Goal: Transaction & Acquisition: Purchase product/service

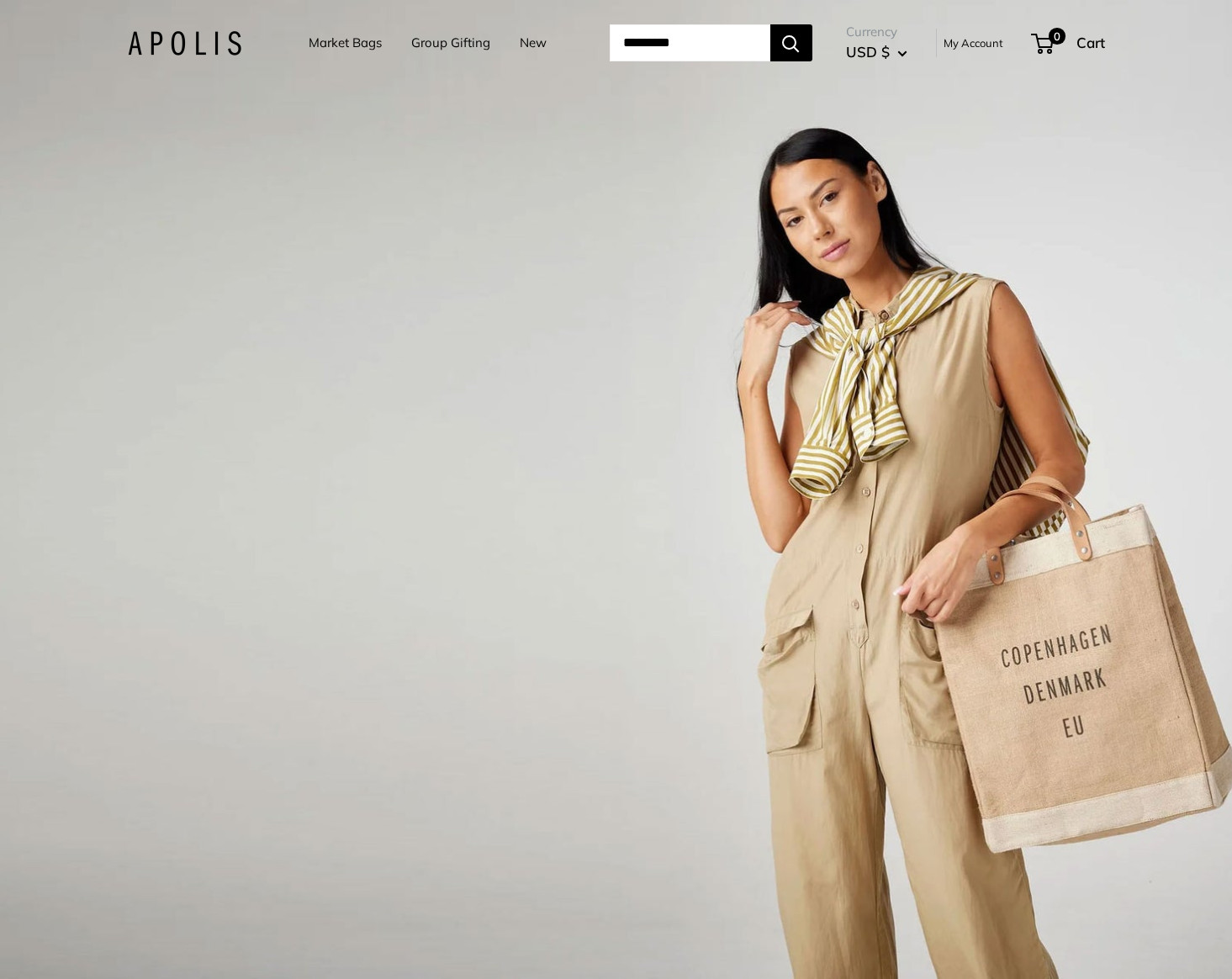
click at [342, 39] on link "Market Bags" at bounding box center [345, 43] width 73 height 24
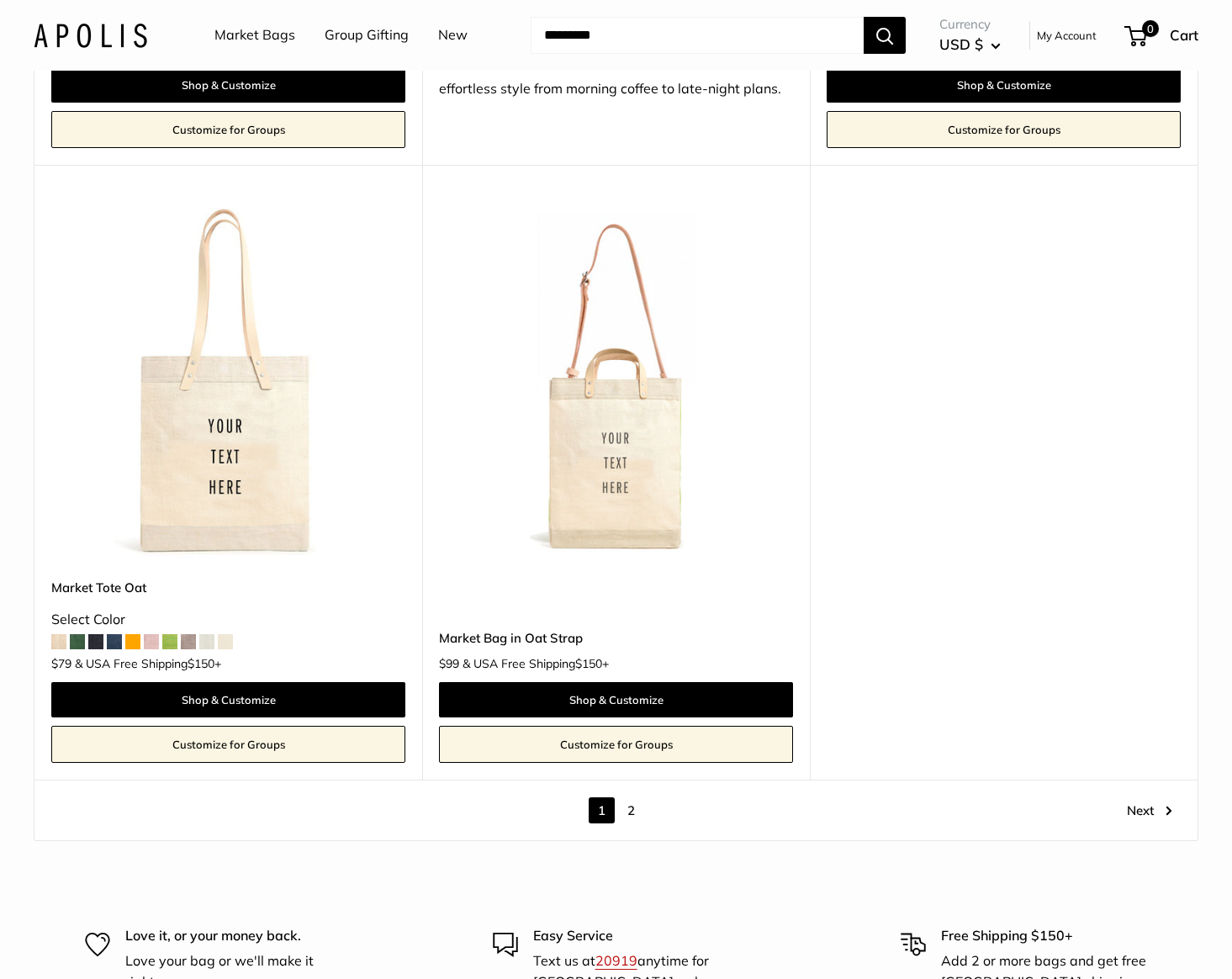
scroll to position [9239, 0]
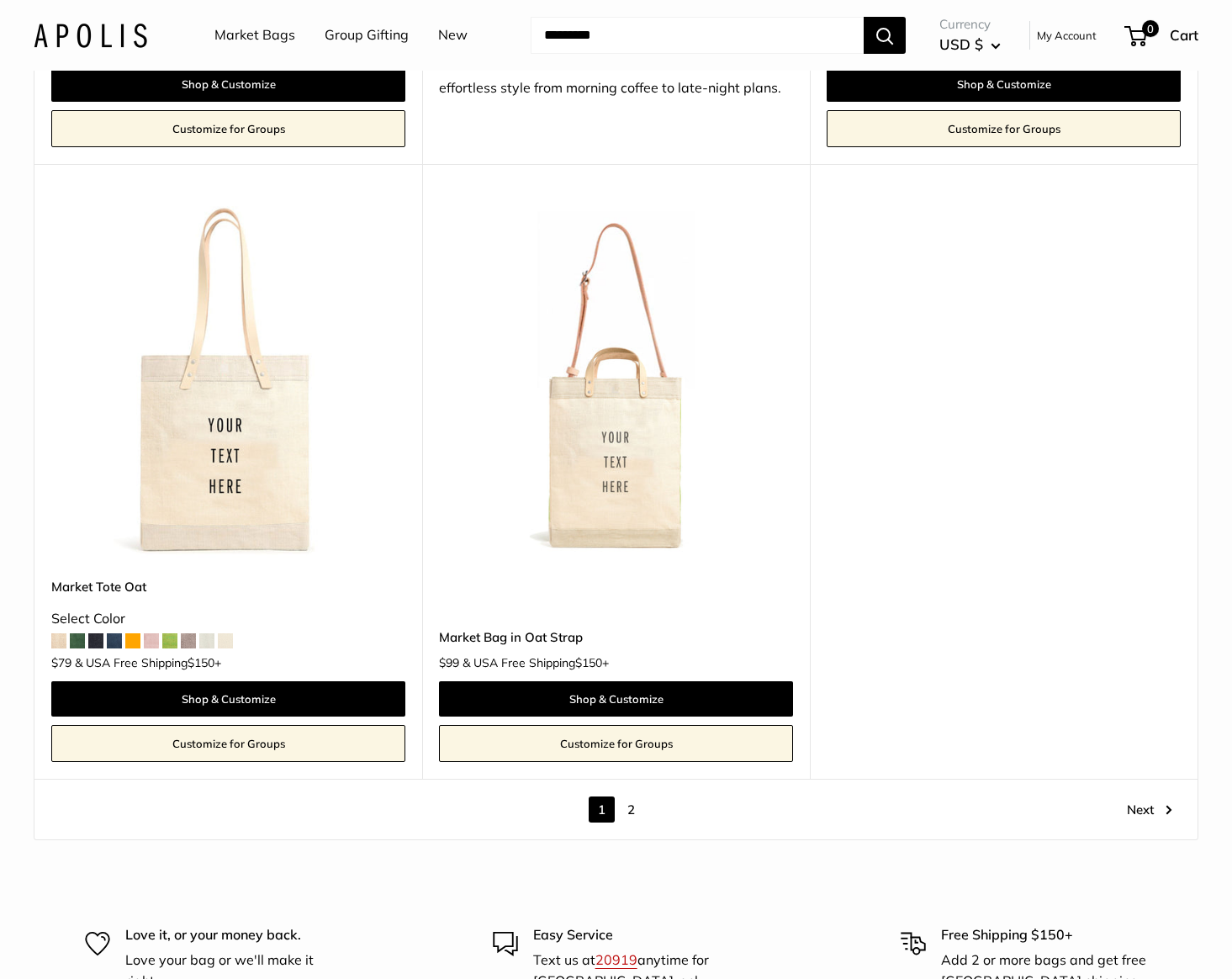
click at [631, 817] on link "2" at bounding box center [630, 809] width 26 height 26
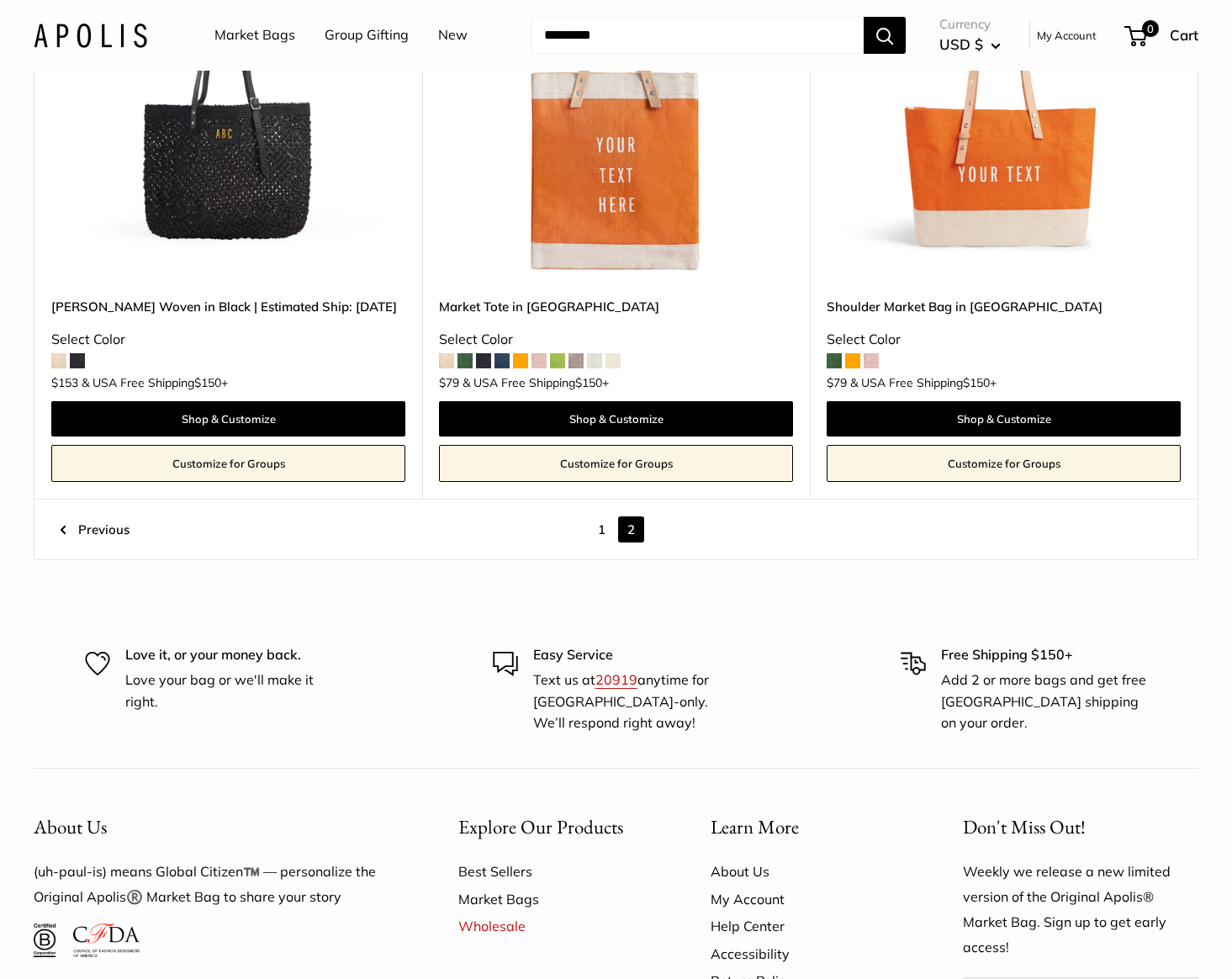
scroll to position [1886, 0]
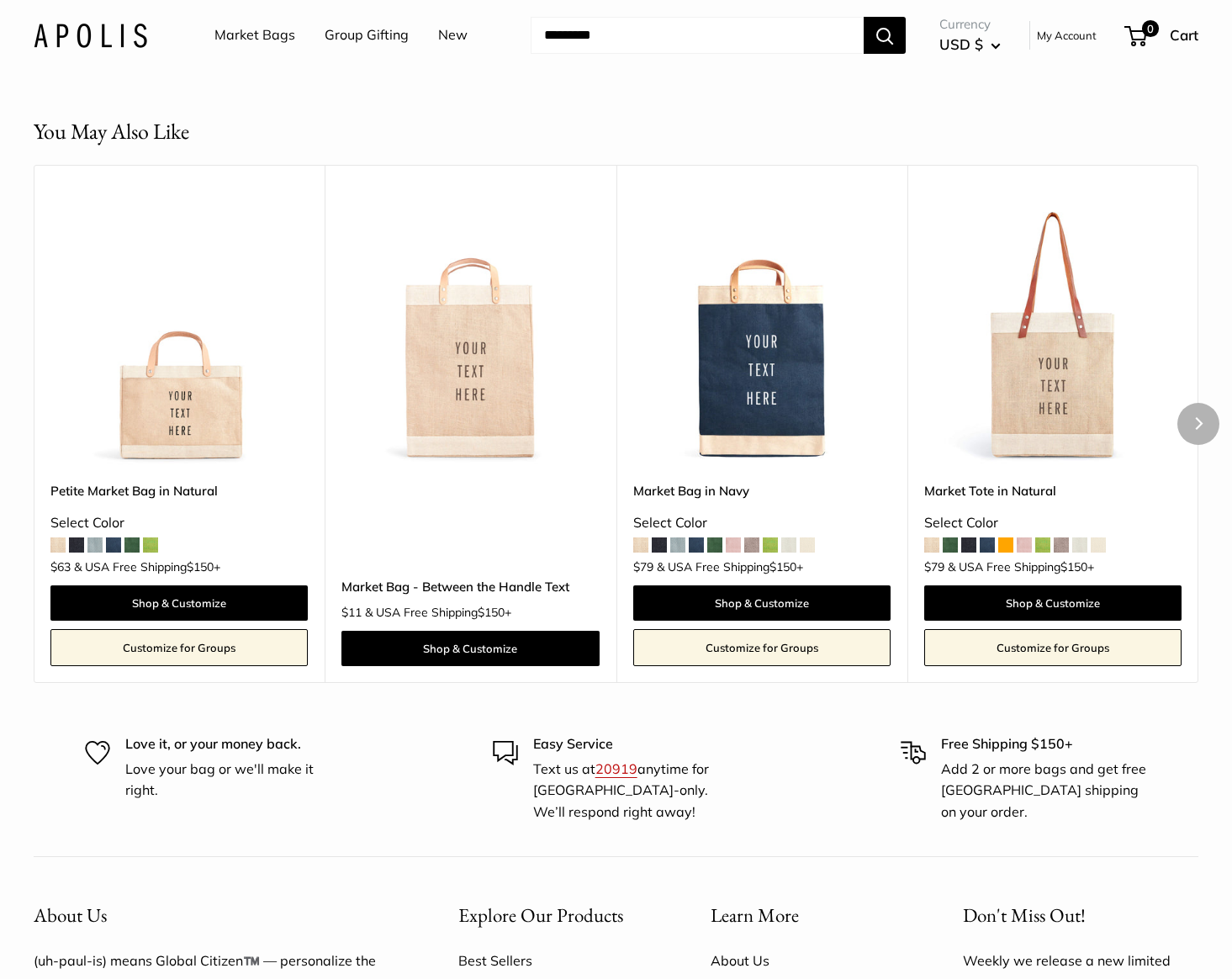
scroll to position [4227, 0]
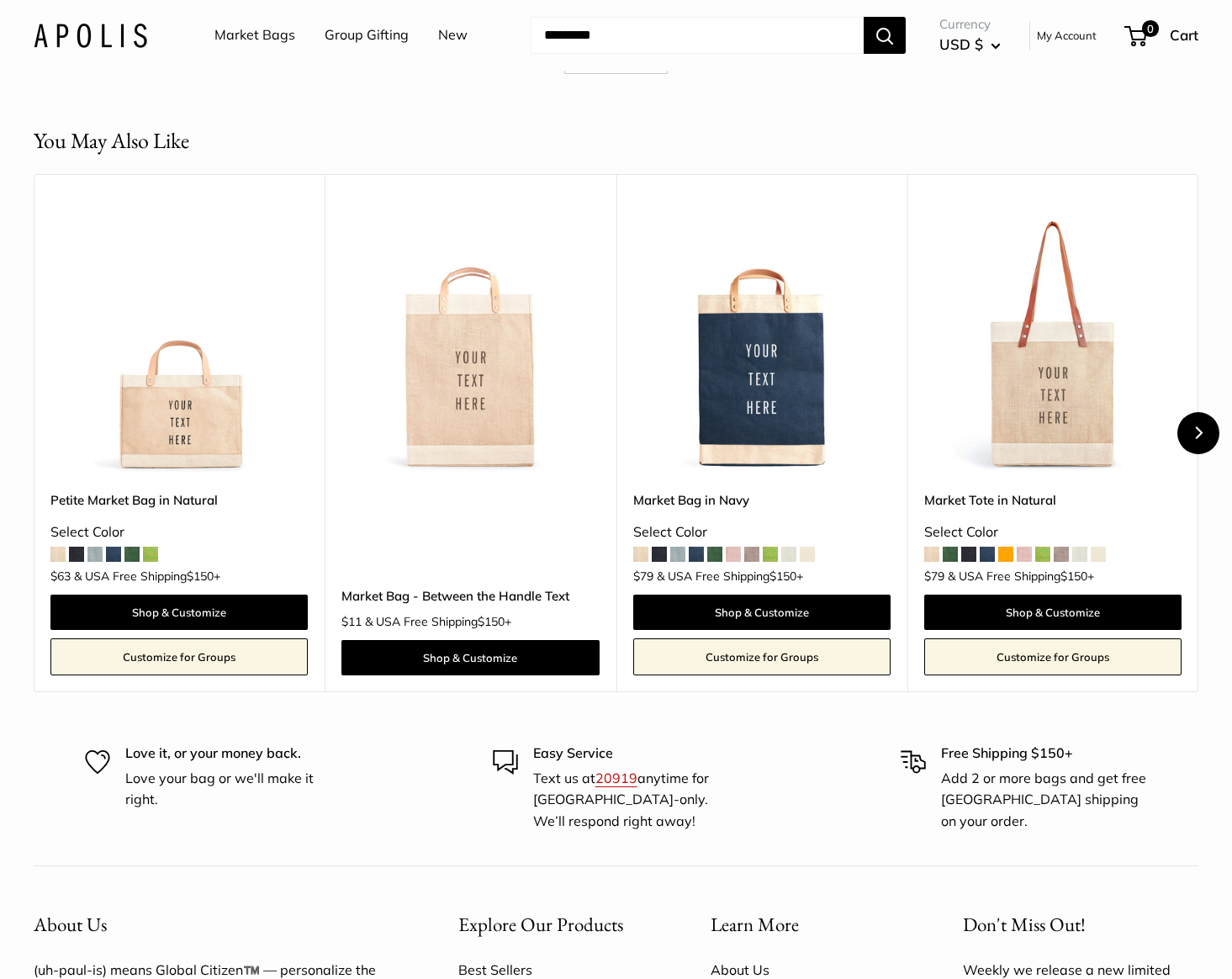
click at [1204, 448] on button "Next" at bounding box center [1199, 433] width 42 height 42
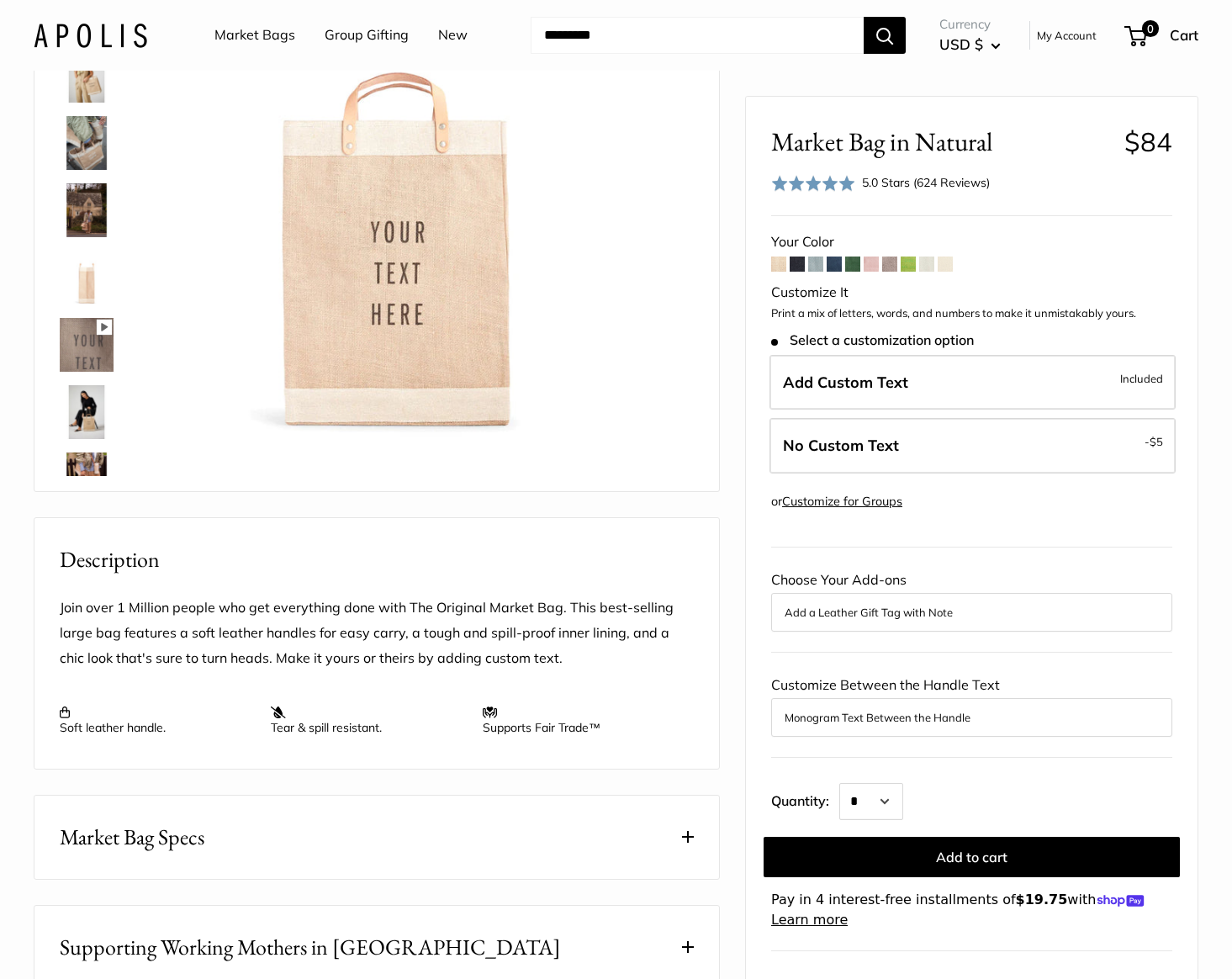
scroll to position [0, 0]
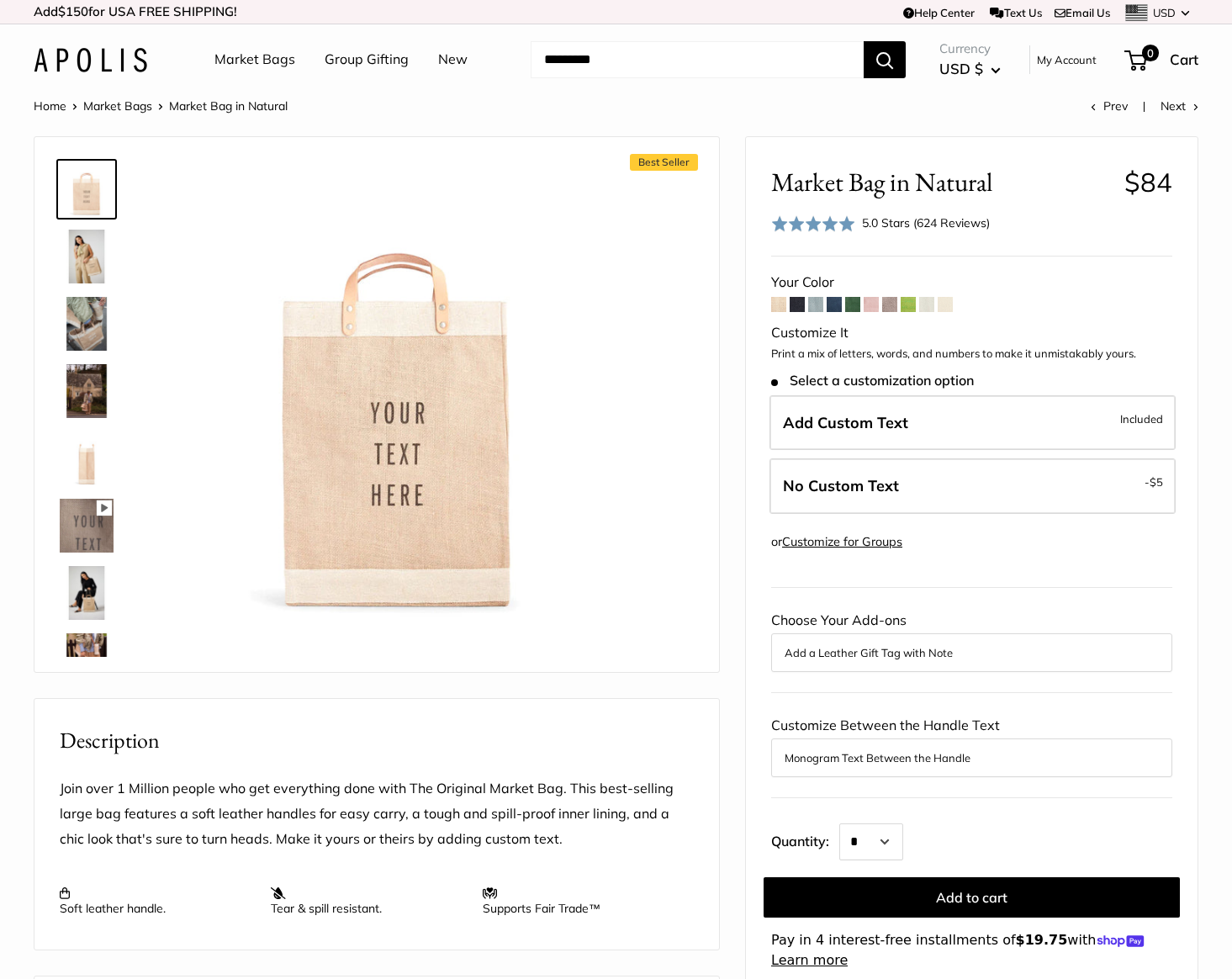
click at [785, 305] on span at bounding box center [779, 305] width 15 height 15
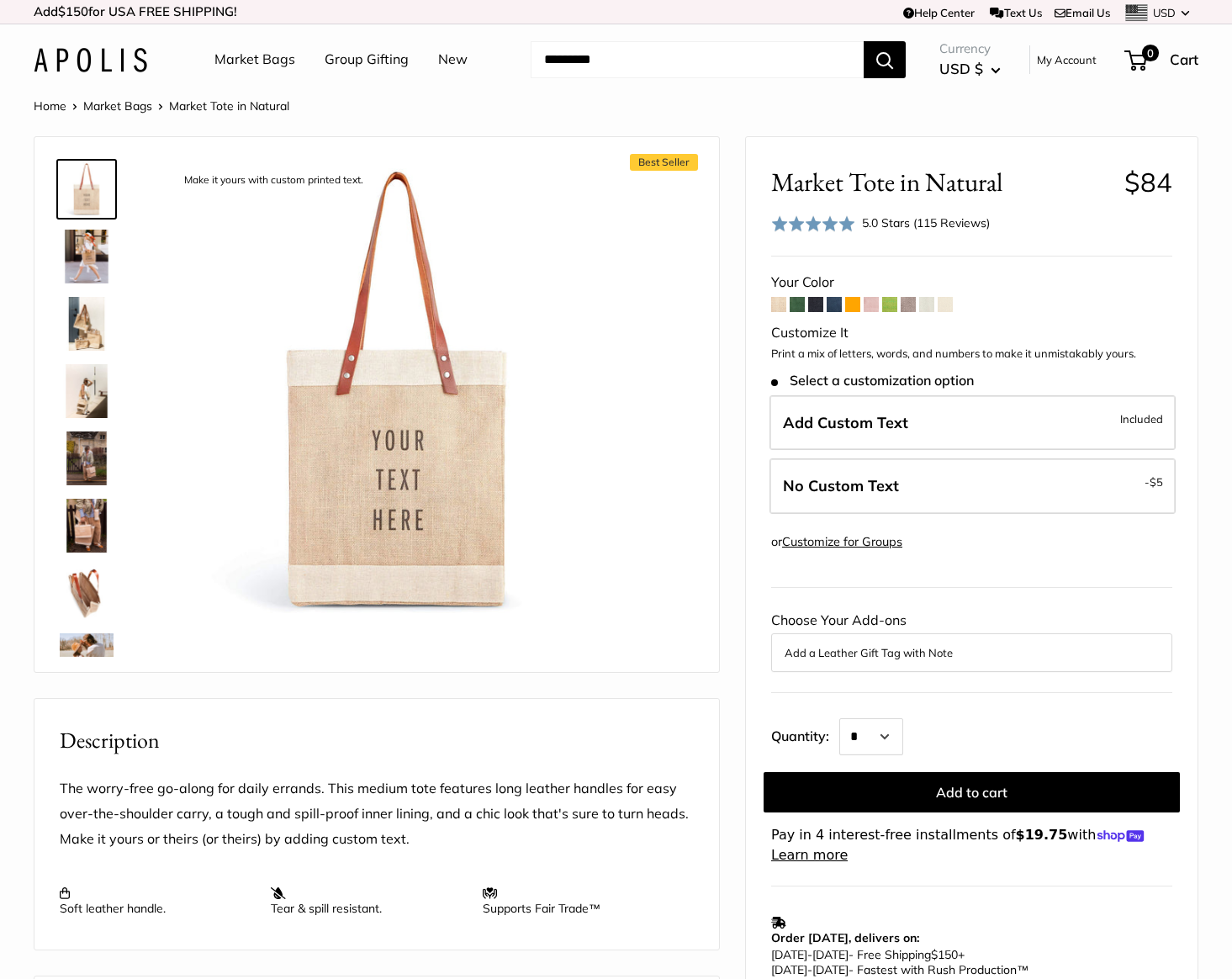
click at [779, 308] on span at bounding box center [779, 305] width 15 height 15
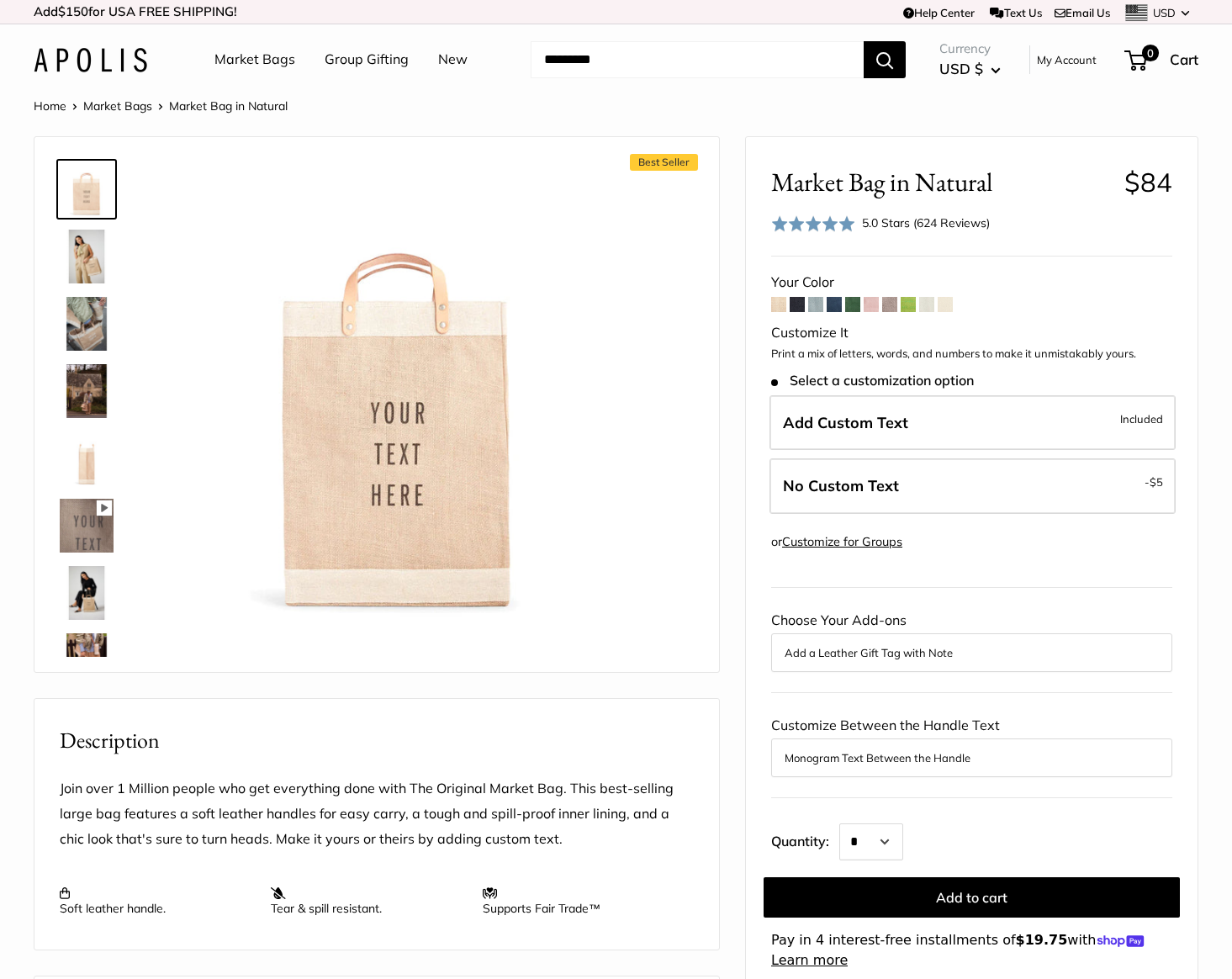
click at [81, 254] on img at bounding box center [86, 256] width 54 height 54
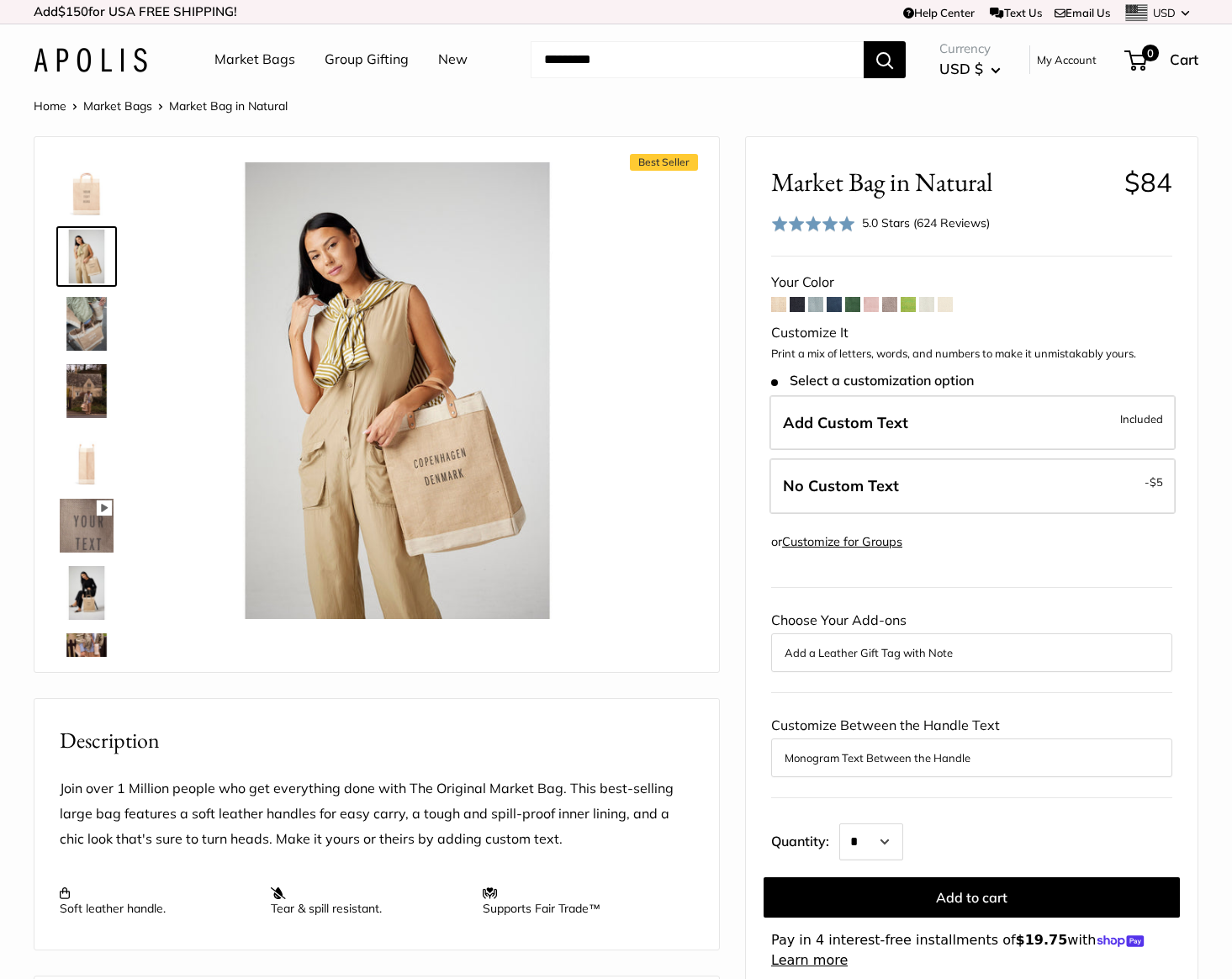
click at [84, 321] on img at bounding box center [86, 324] width 54 height 54
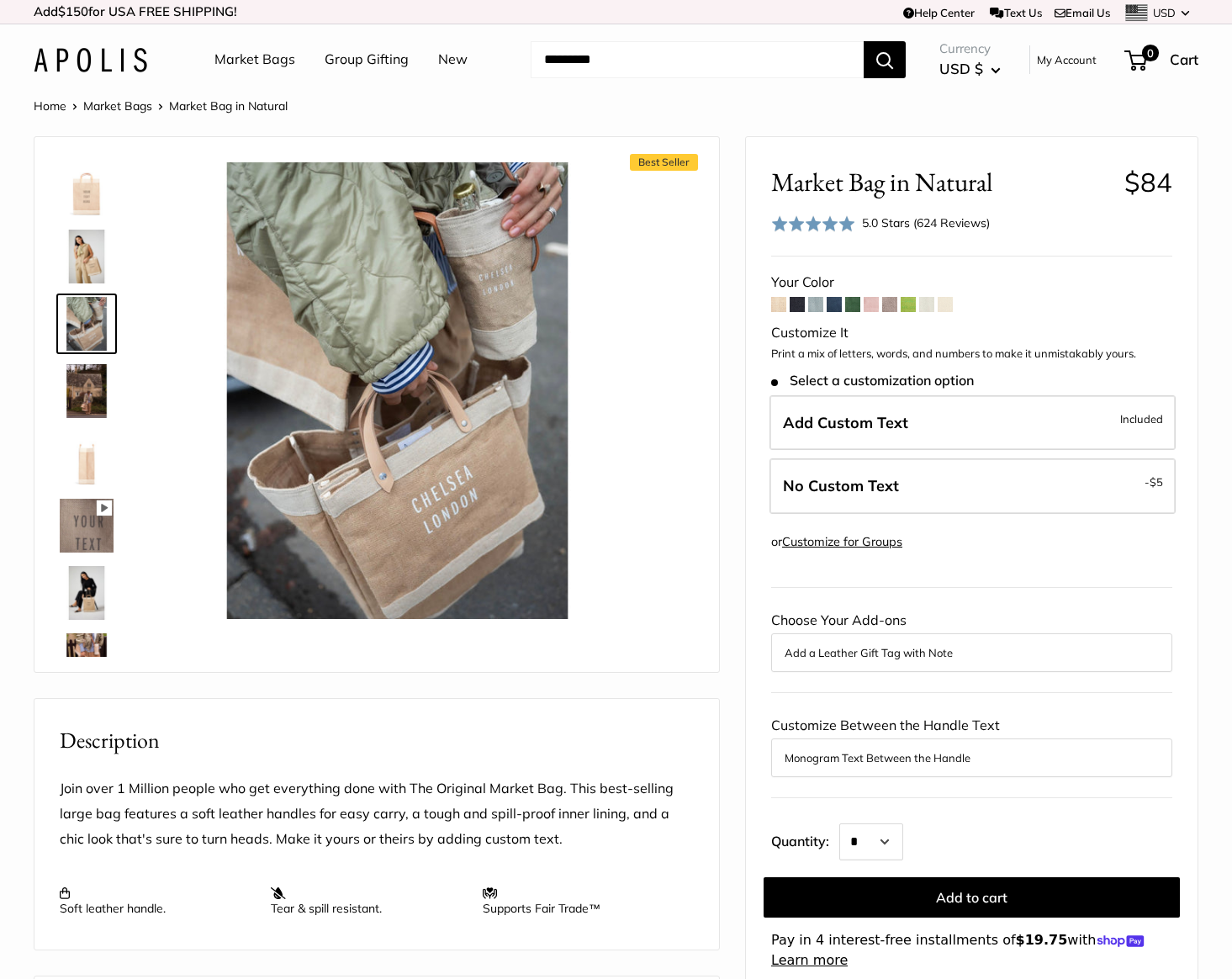
click at [95, 384] on img at bounding box center [86, 391] width 54 height 54
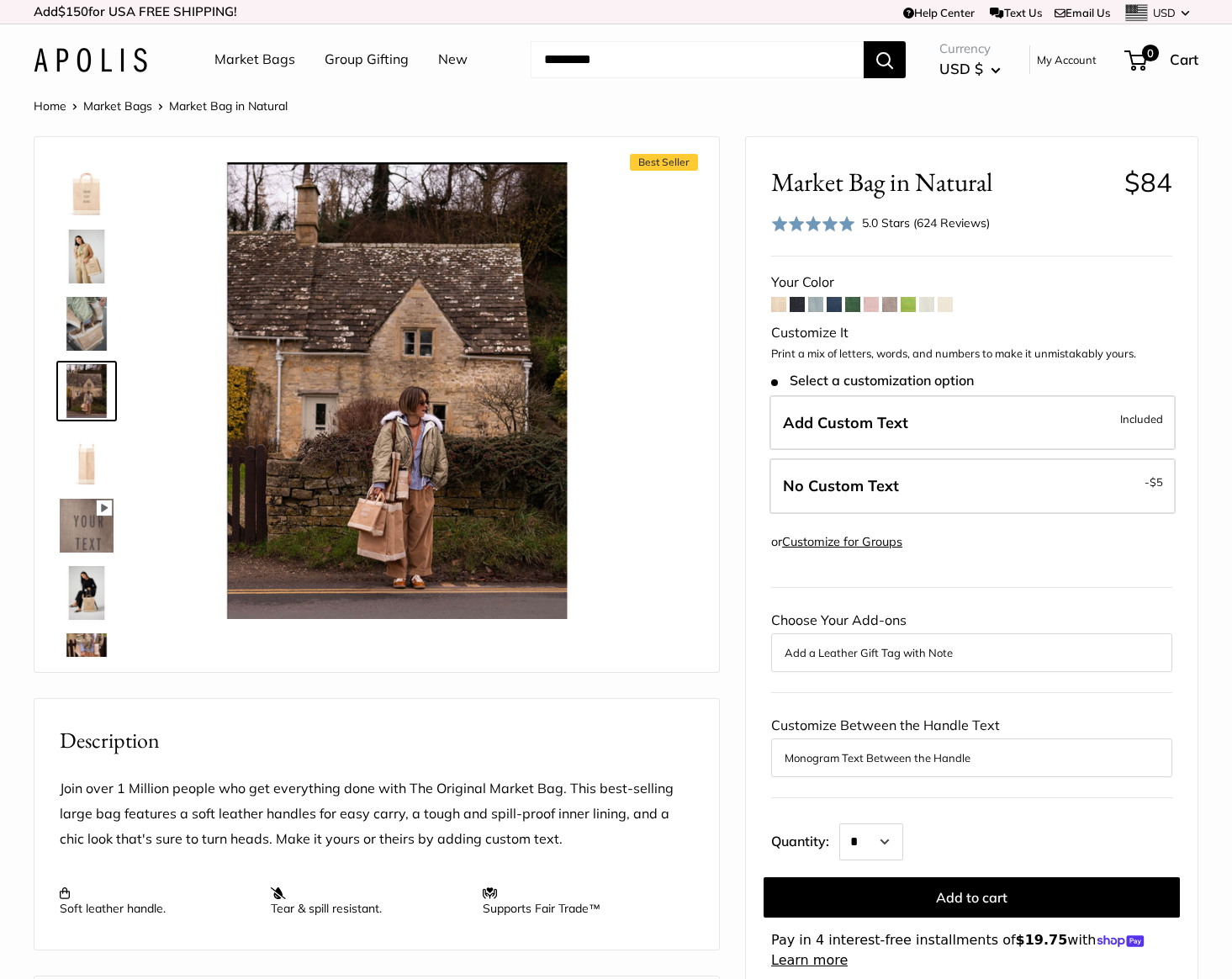
click at [105, 451] on img at bounding box center [86, 459] width 54 height 54
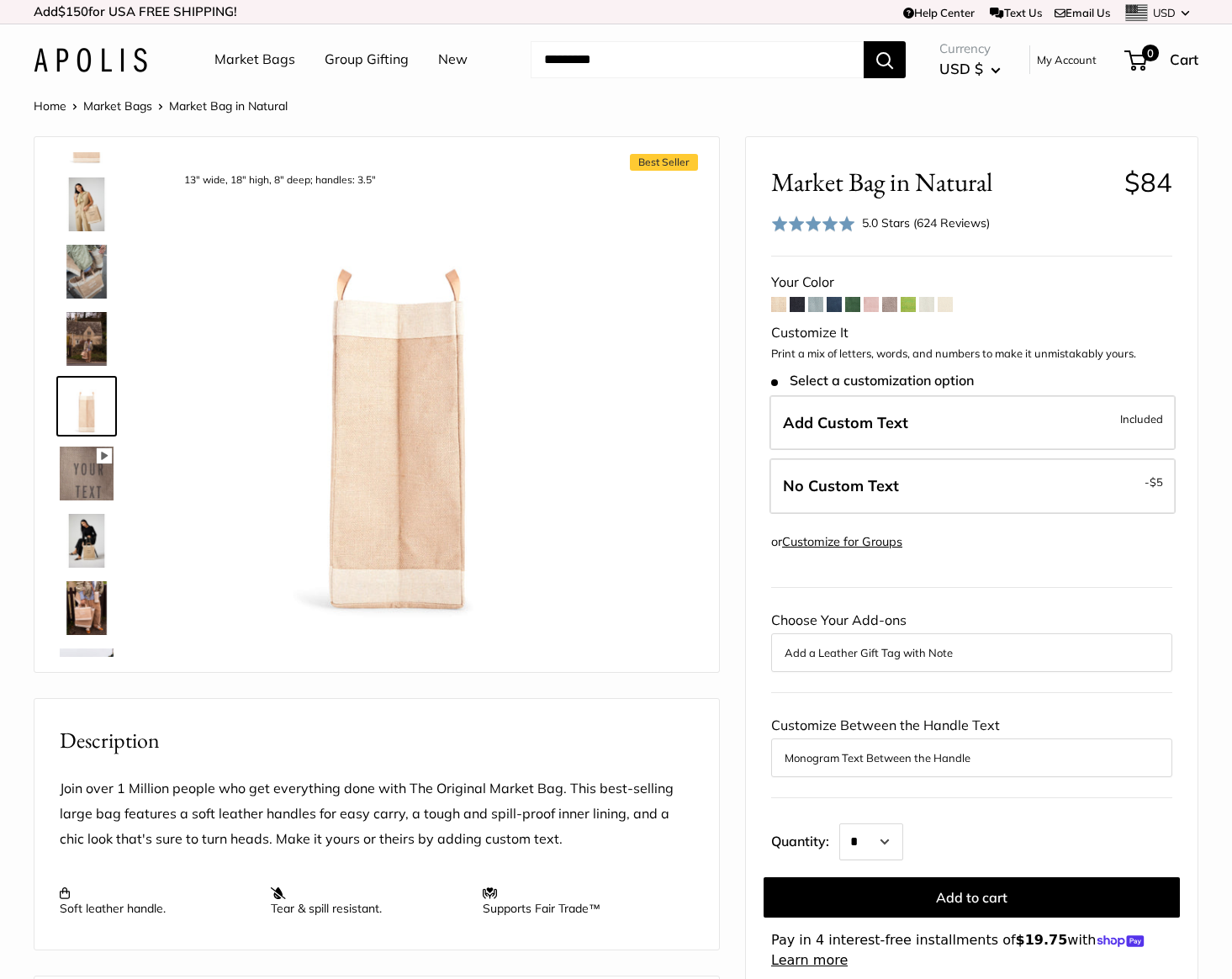
click at [103, 548] on img at bounding box center [86, 540] width 54 height 54
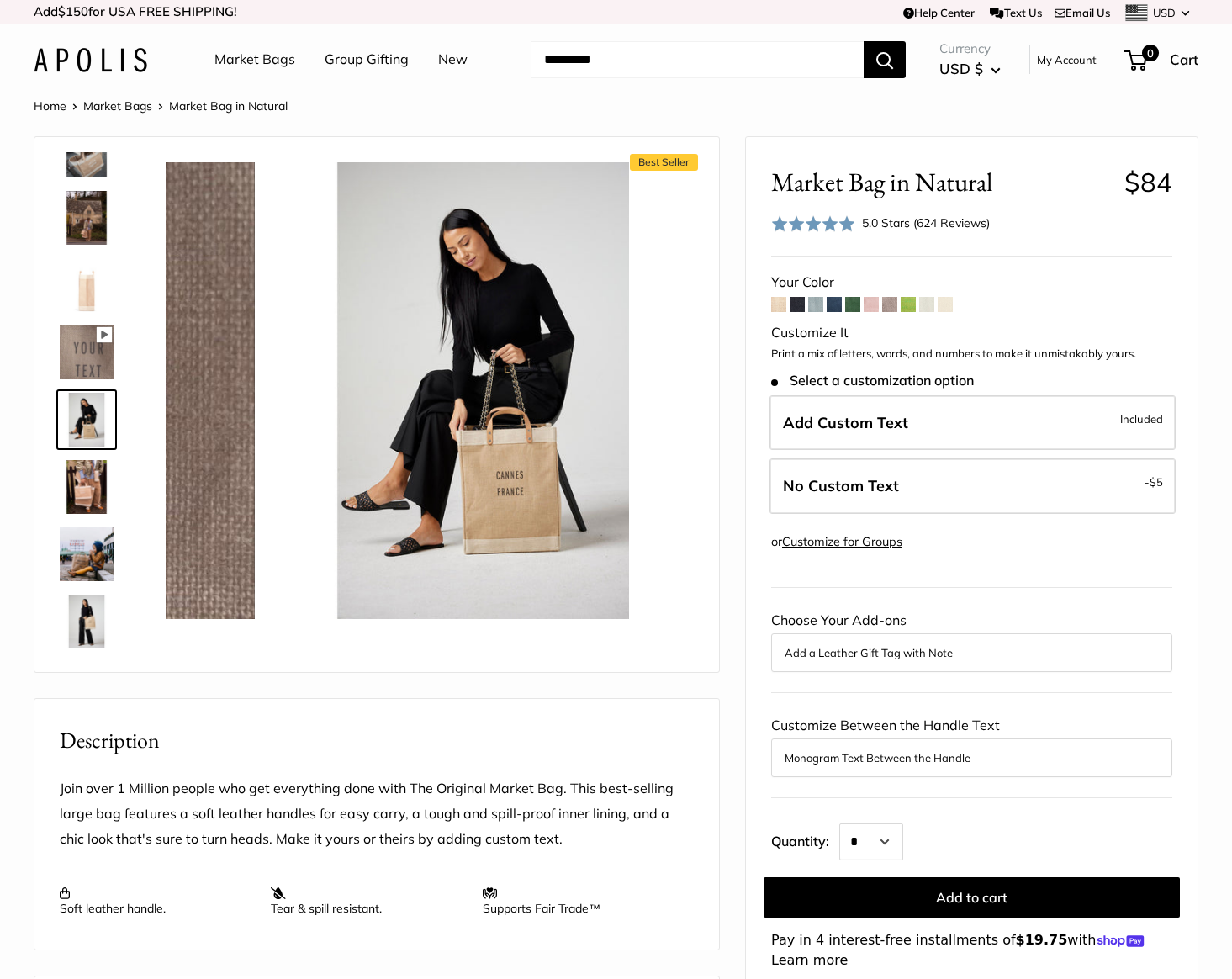
scroll to position [187, 0]
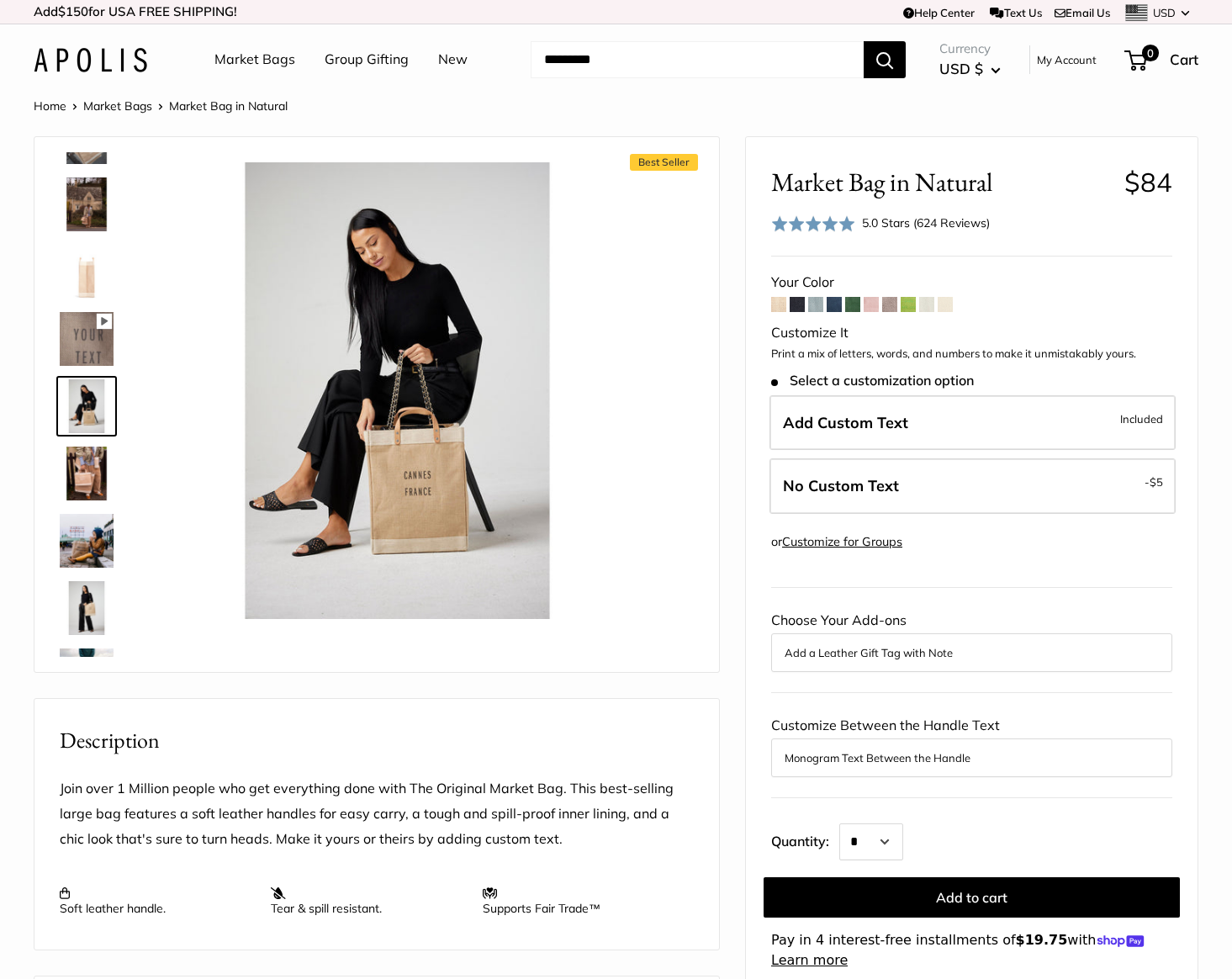
click at [92, 610] on img at bounding box center [86, 608] width 54 height 54
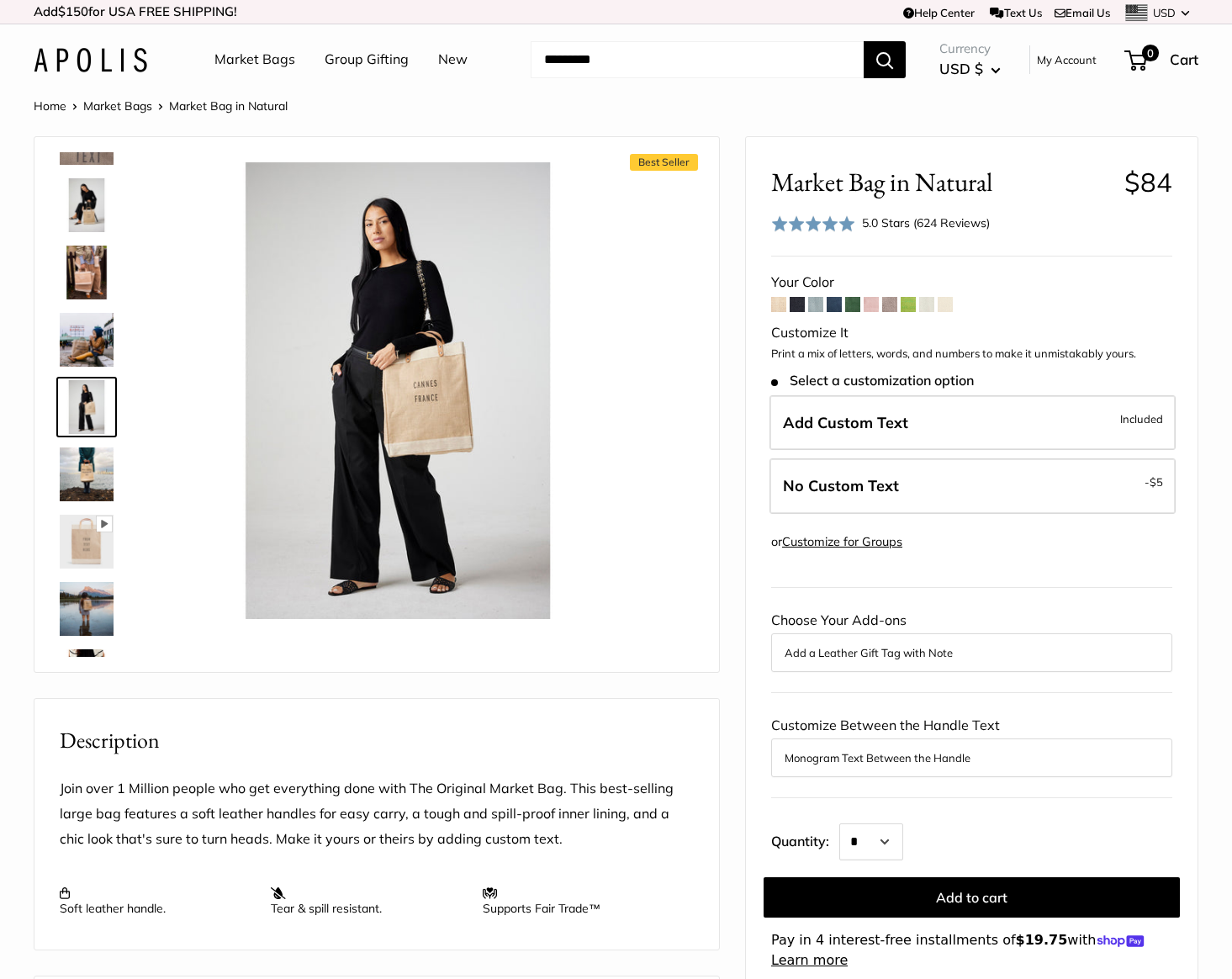
scroll to position [388, 0]
click at [83, 609] on img at bounding box center [86, 608] width 54 height 54
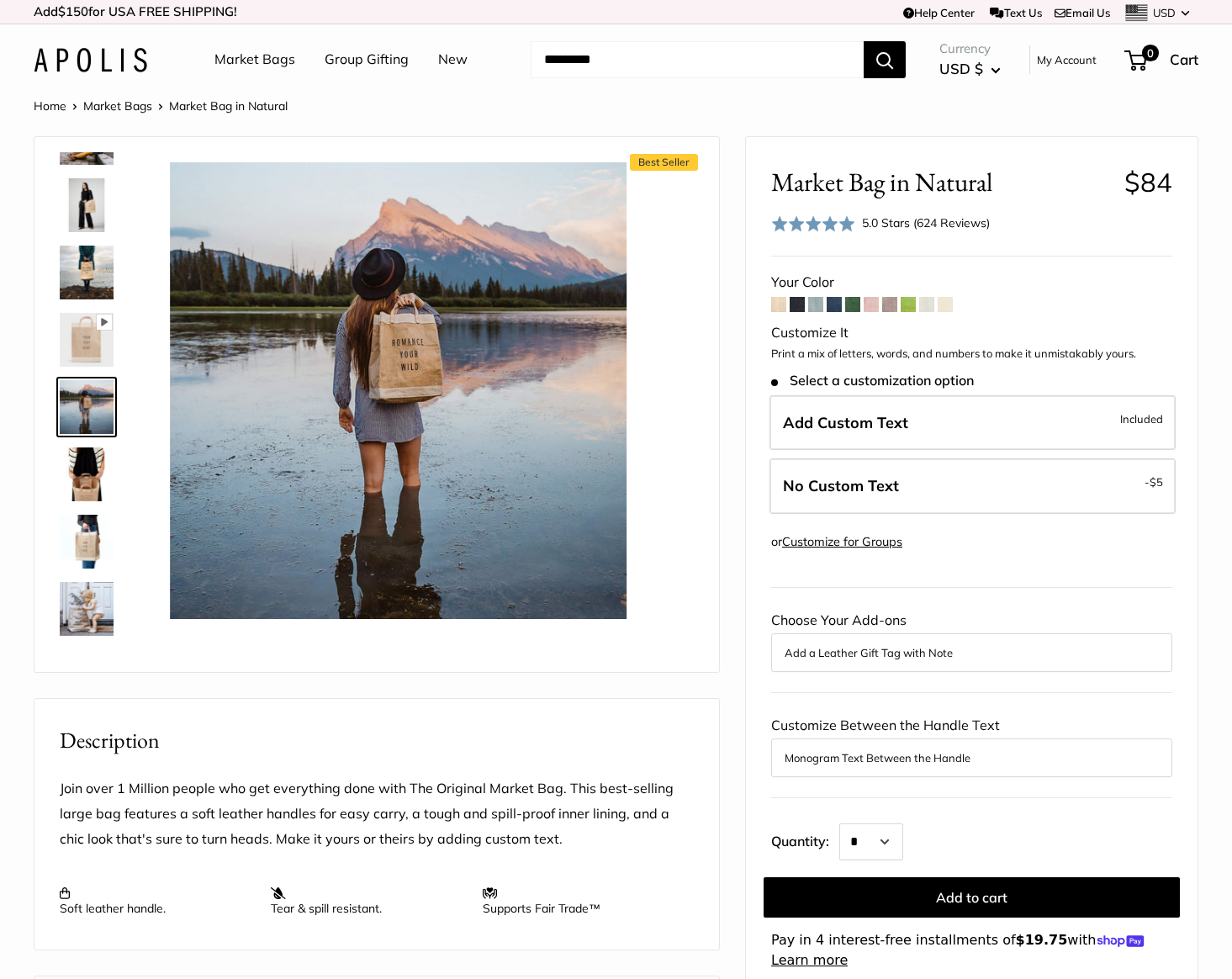
scroll to position [591, 0]
click at [90, 535] on img at bounding box center [86, 540] width 54 height 54
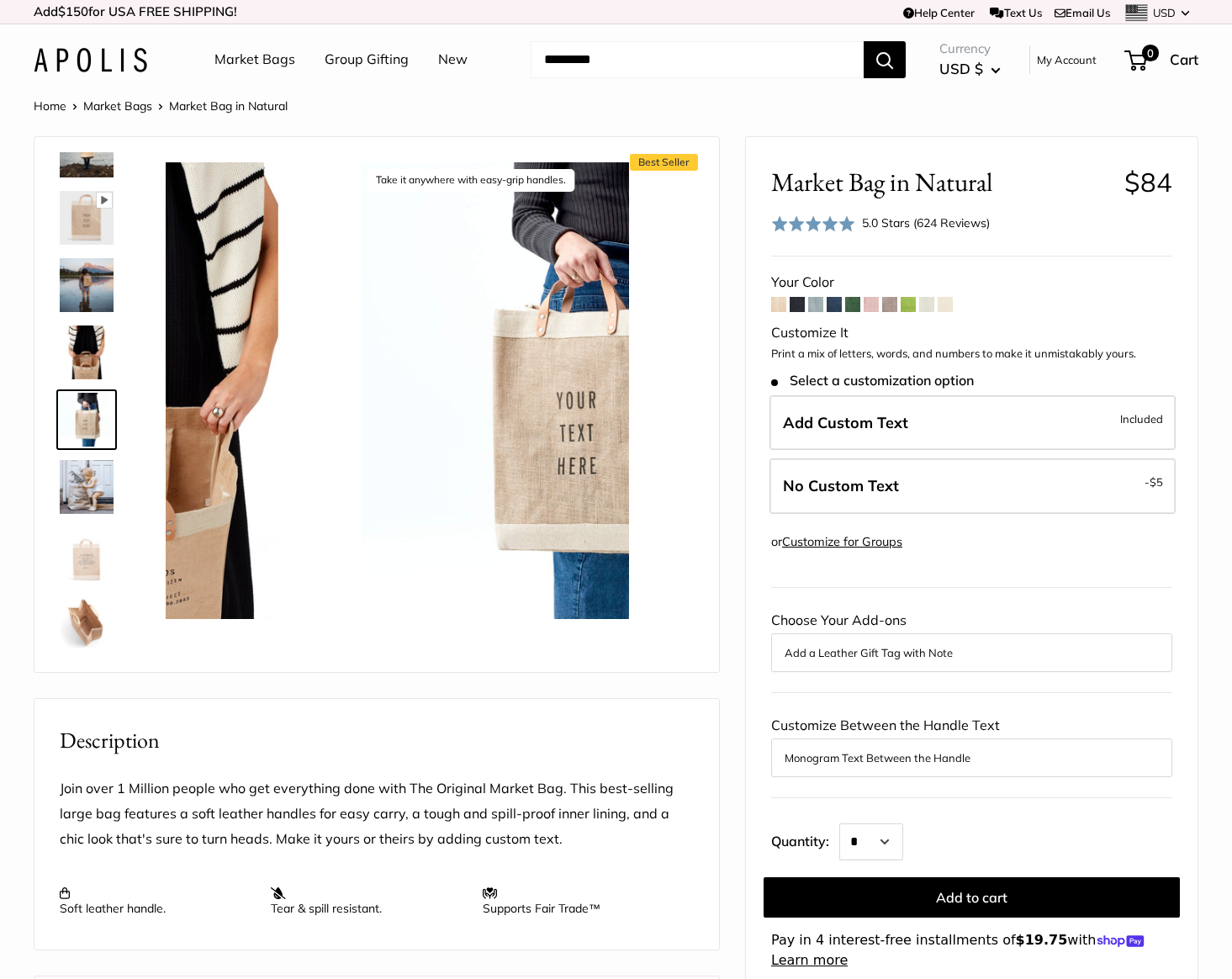
scroll to position [725, 0]
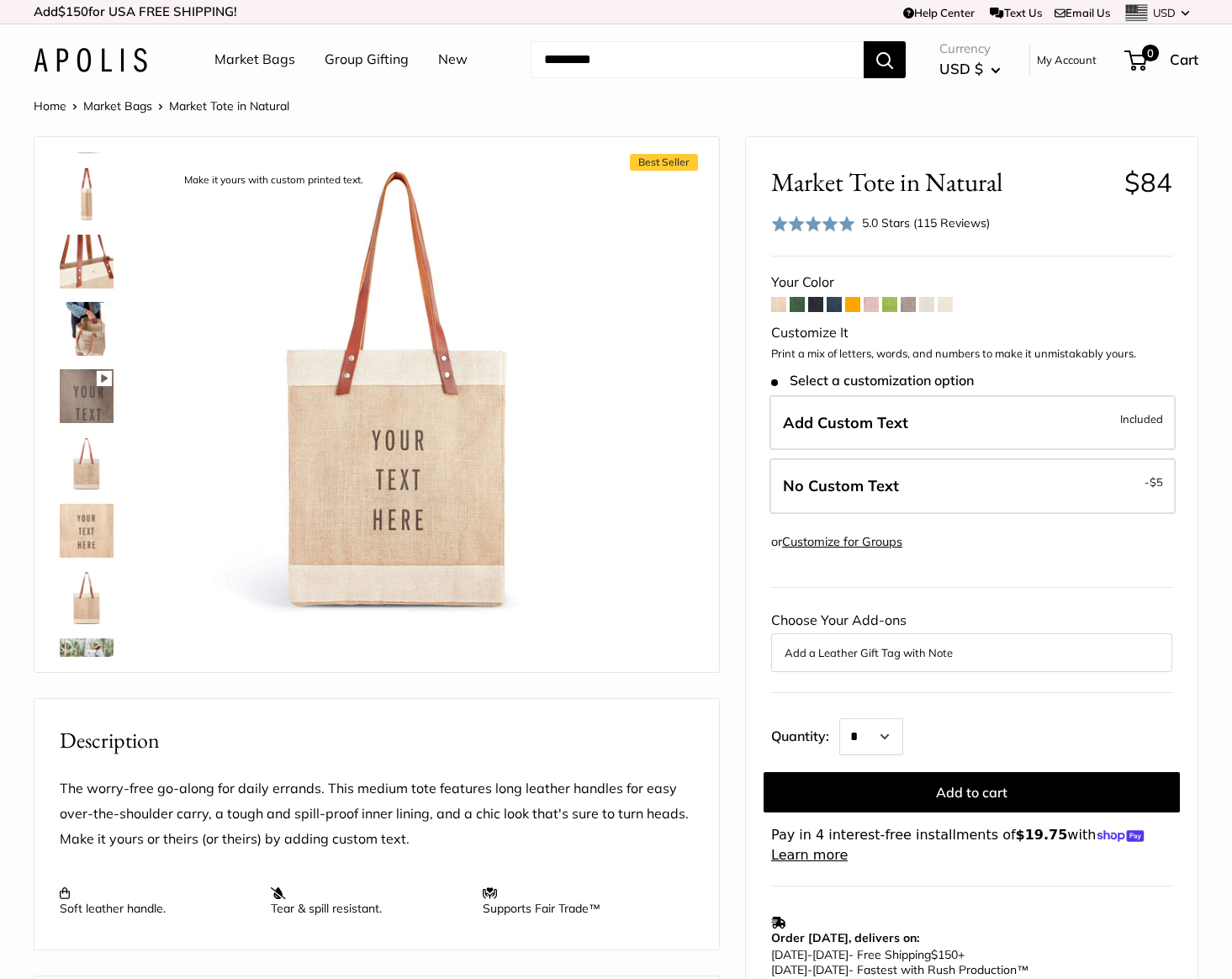
scroll to position [713, 0]
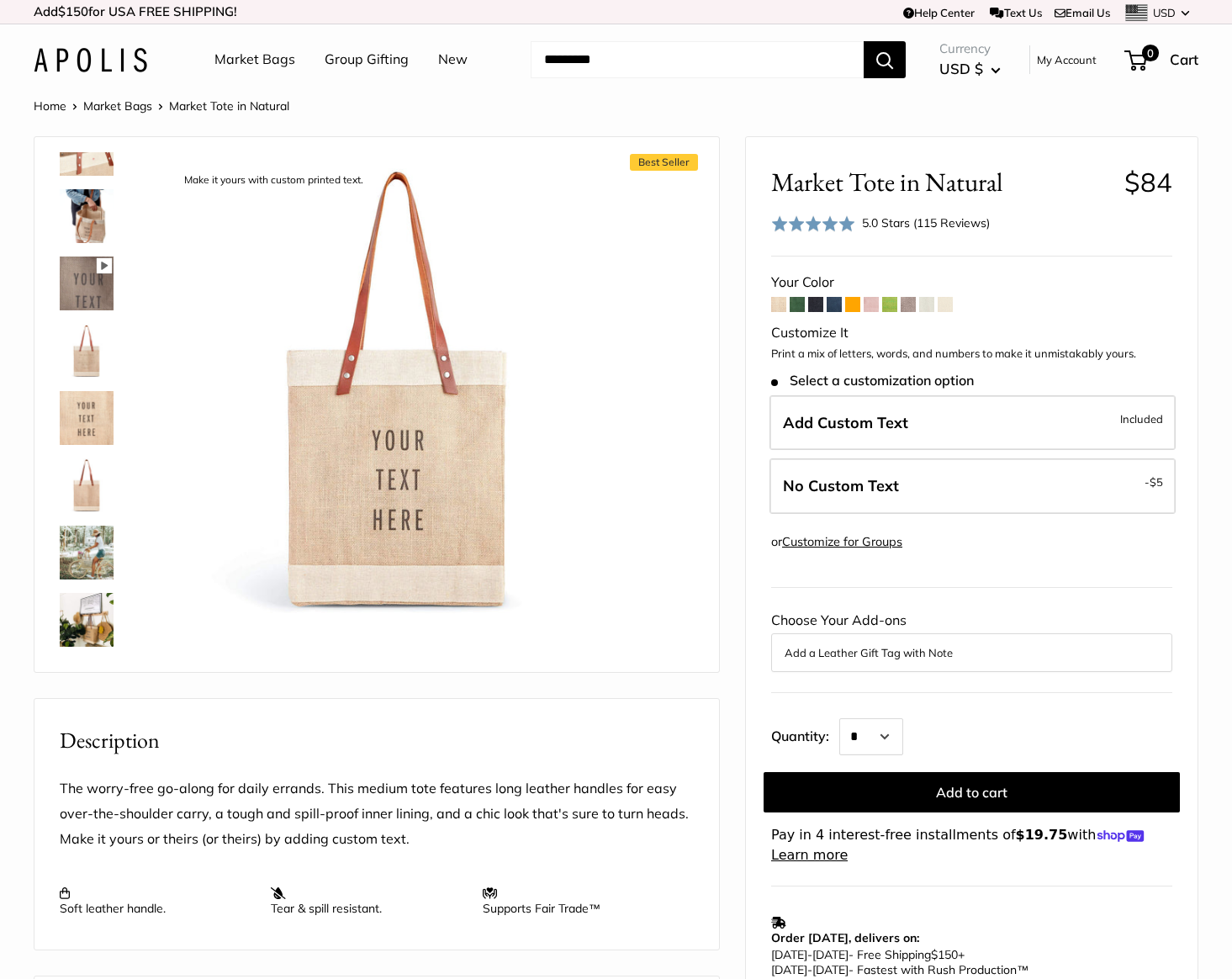
click at [81, 632] on img at bounding box center [86, 620] width 54 height 54
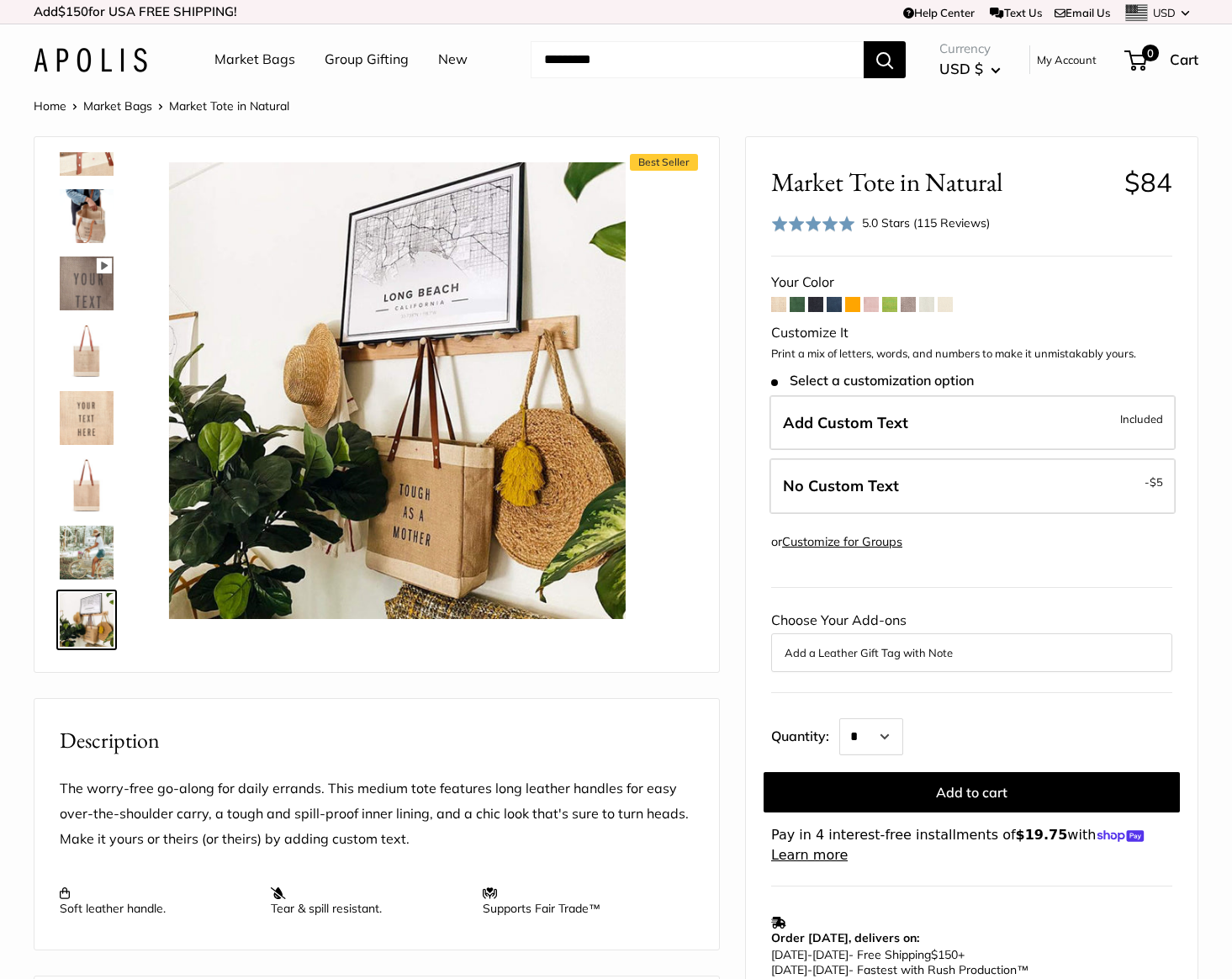
click at [99, 552] on img at bounding box center [86, 553] width 54 height 54
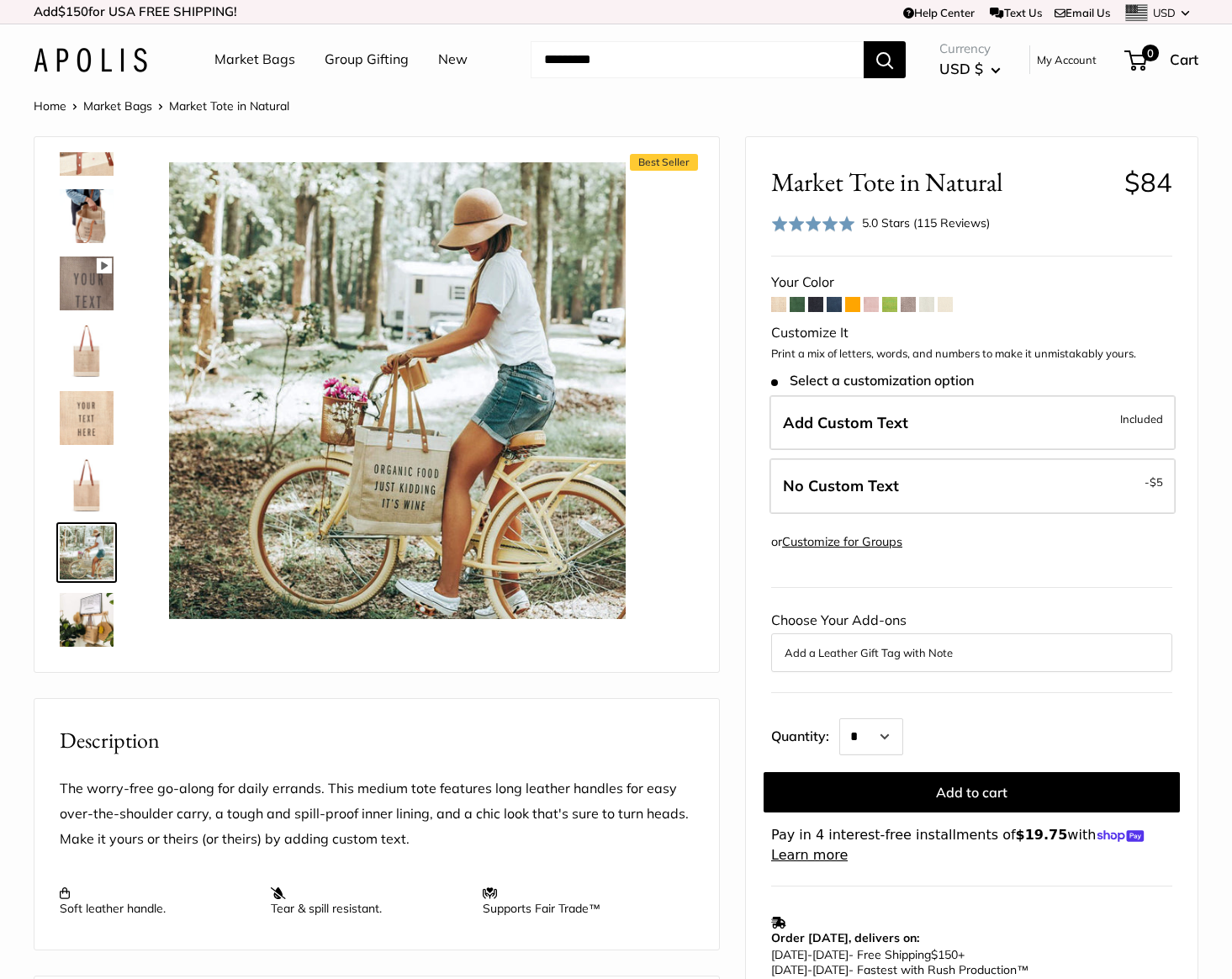
click at [81, 218] on img at bounding box center [86, 216] width 54 height 54
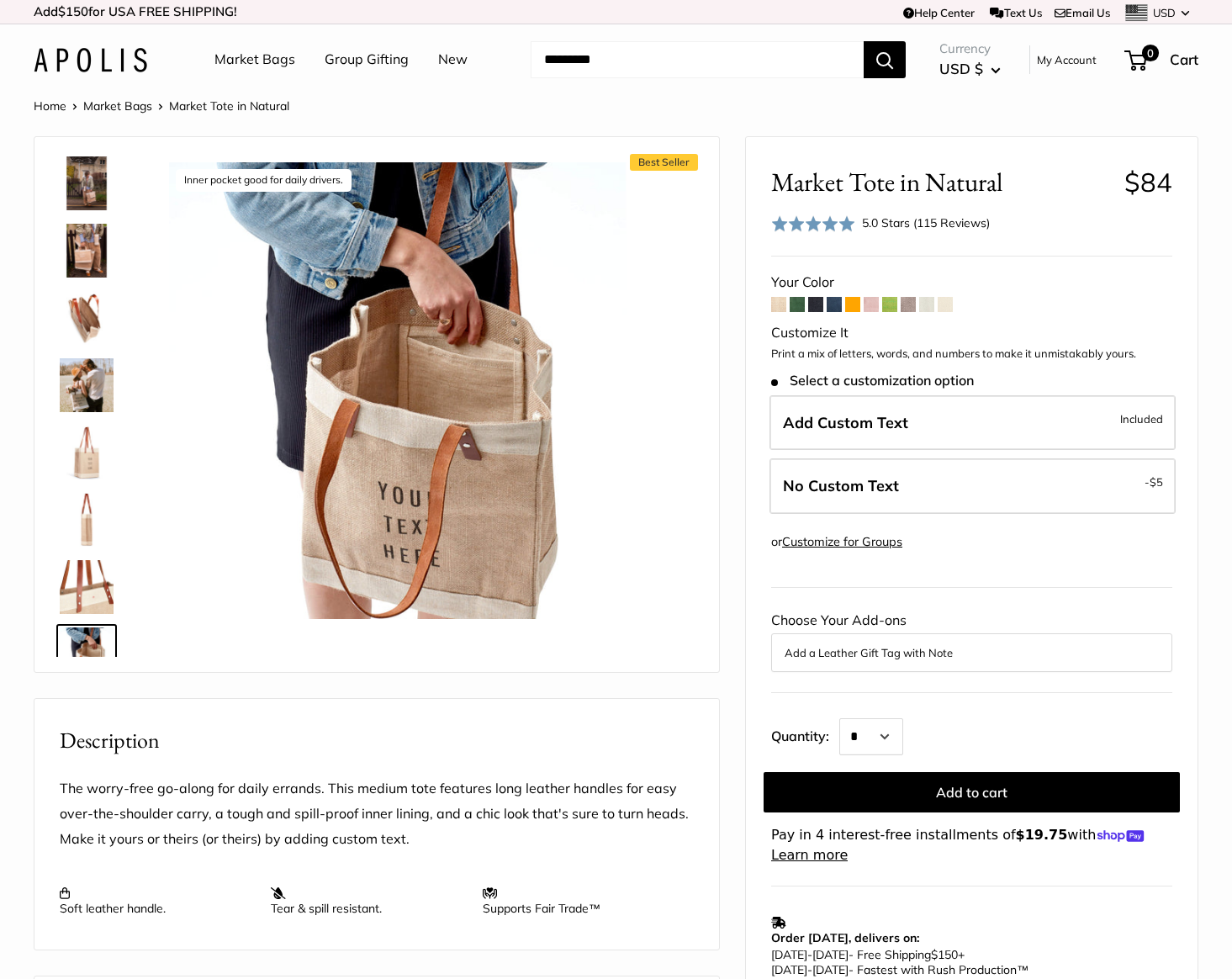
scroll to position [273, 0]
click at [81, 377] on img at bounding box center [86, 387] width 54 height 54
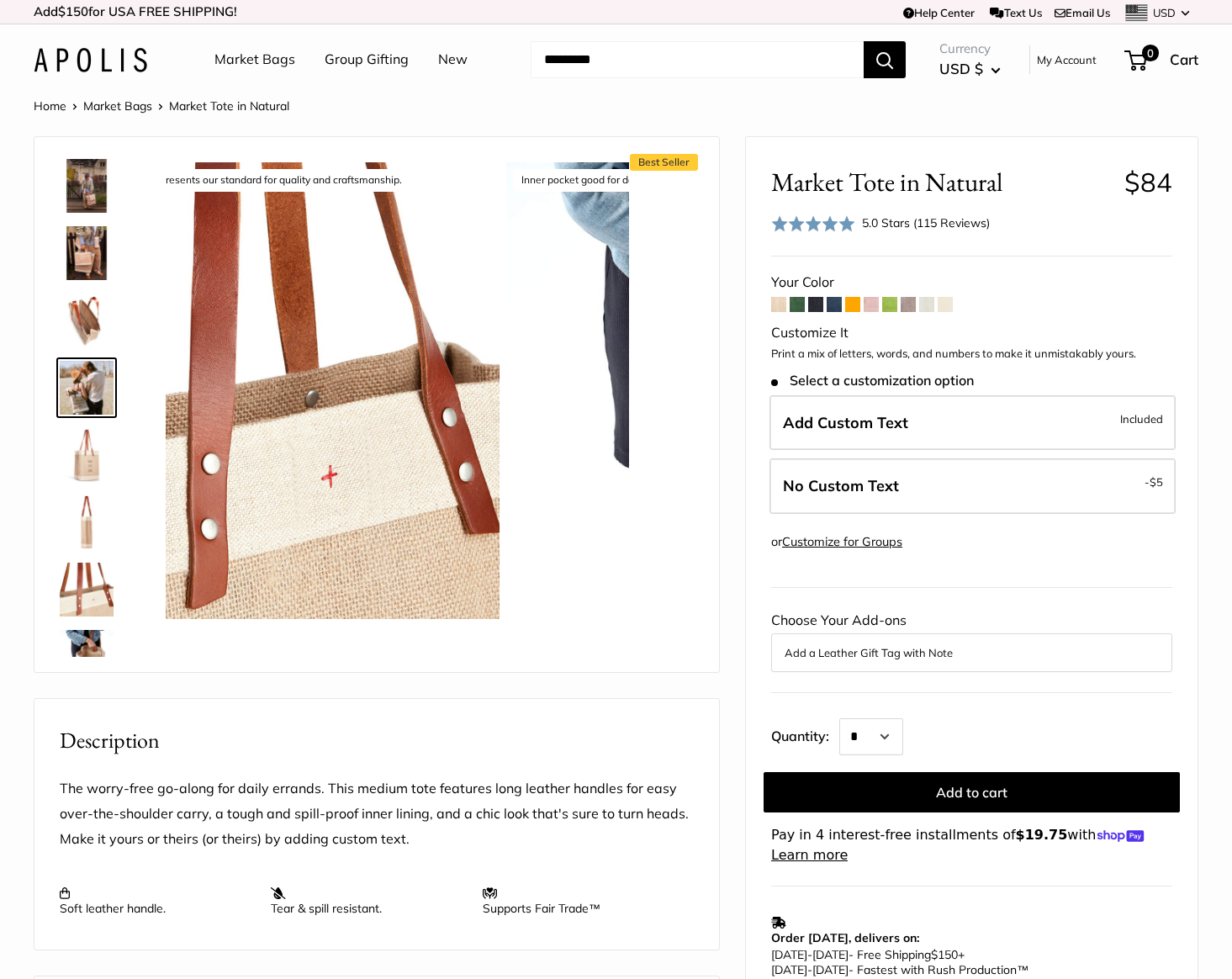
scroll to position [254, 0]
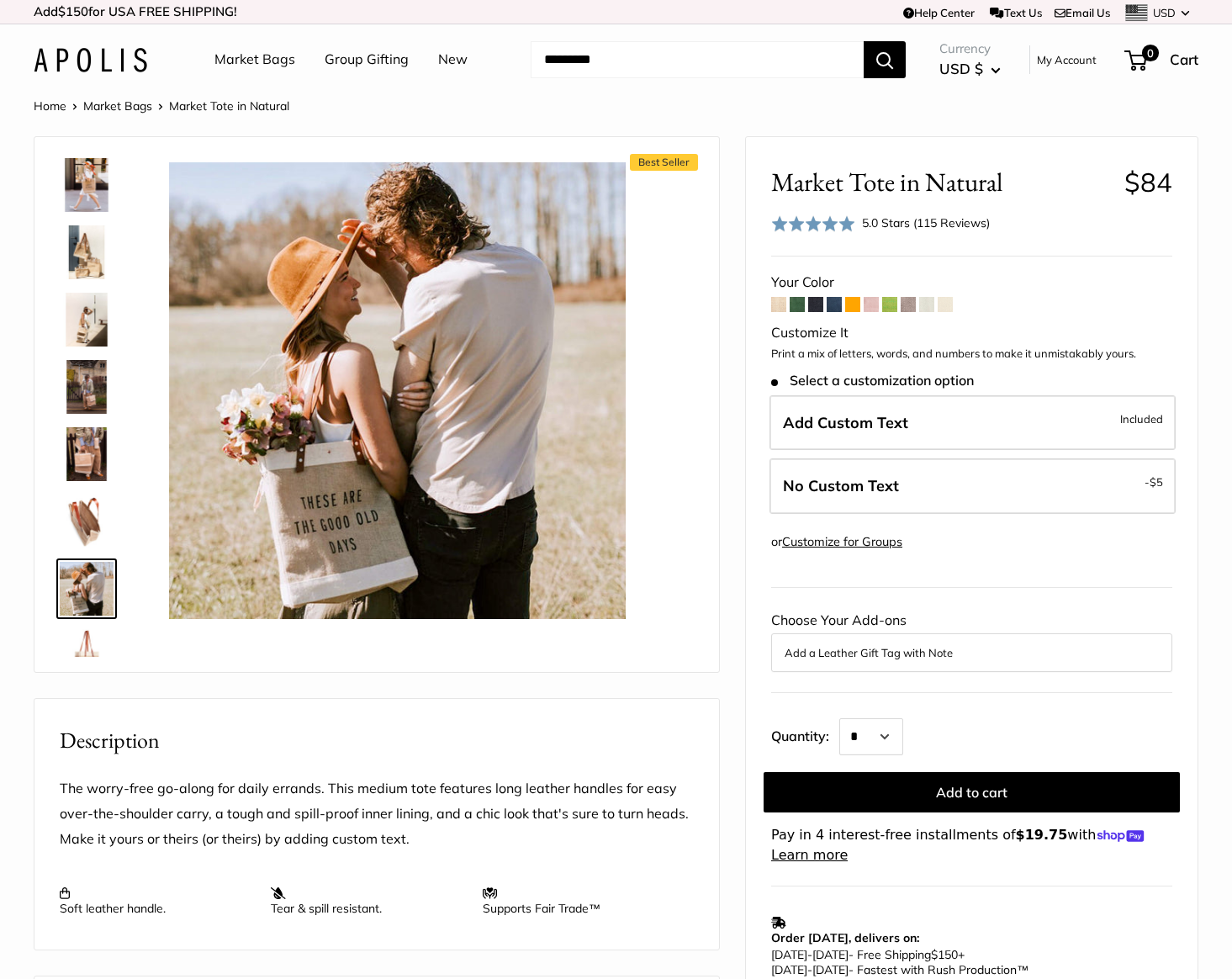
click at [81, 457] on img at bounding box center [86, 454] width 54 height 54
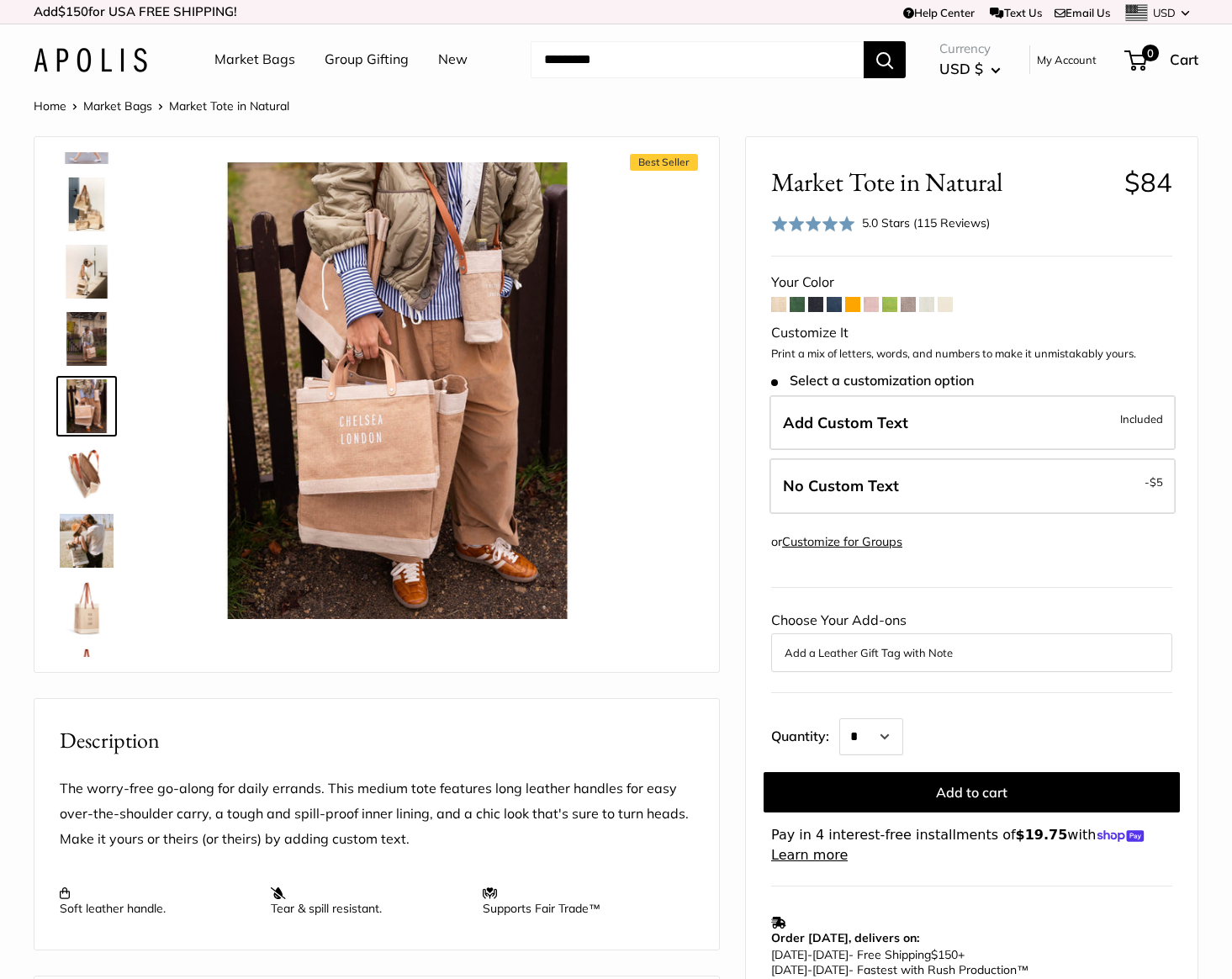
click at [81, 325] on img at bounding box center [86, 339] width 54 height 54
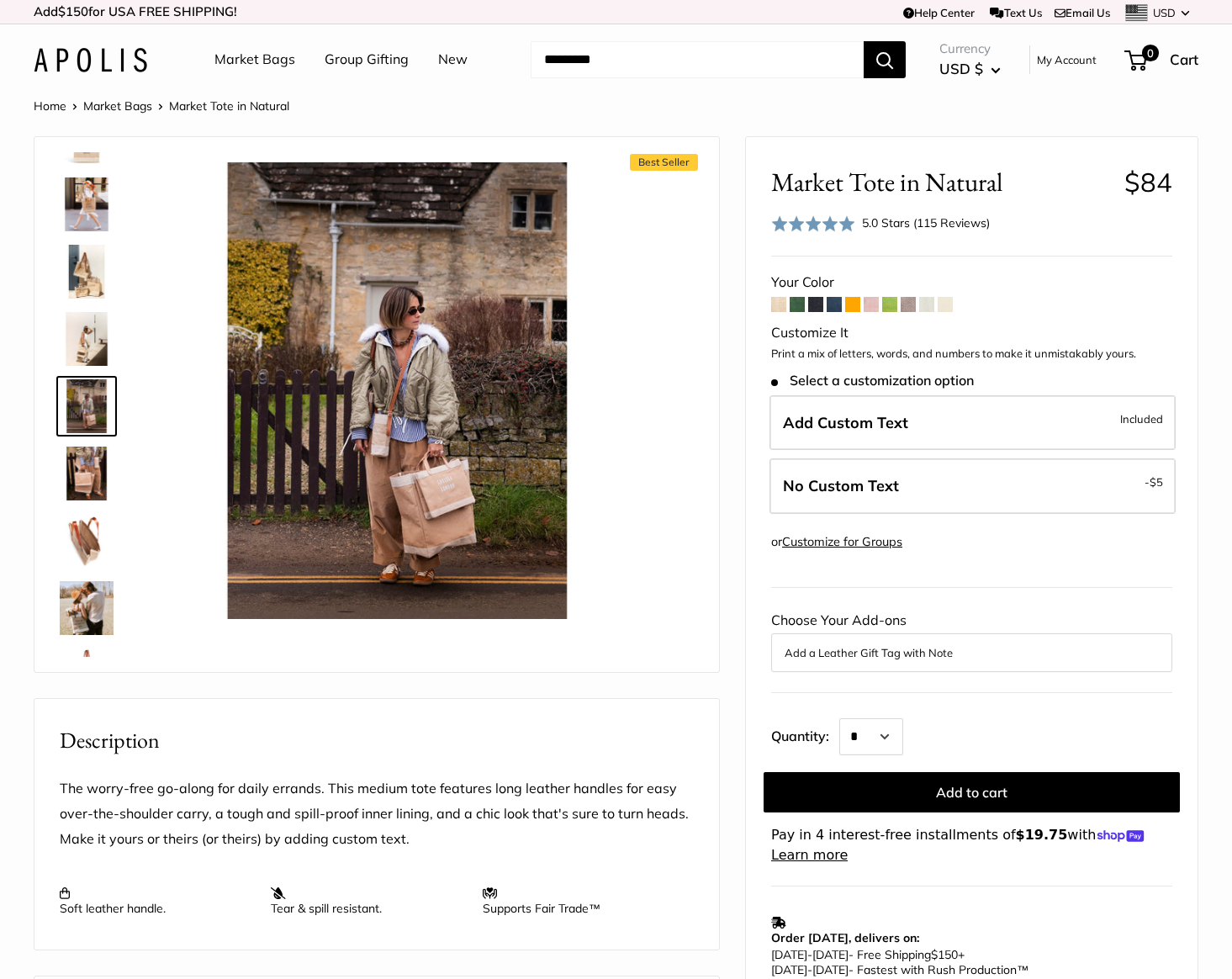
scroll to position [0, 0]
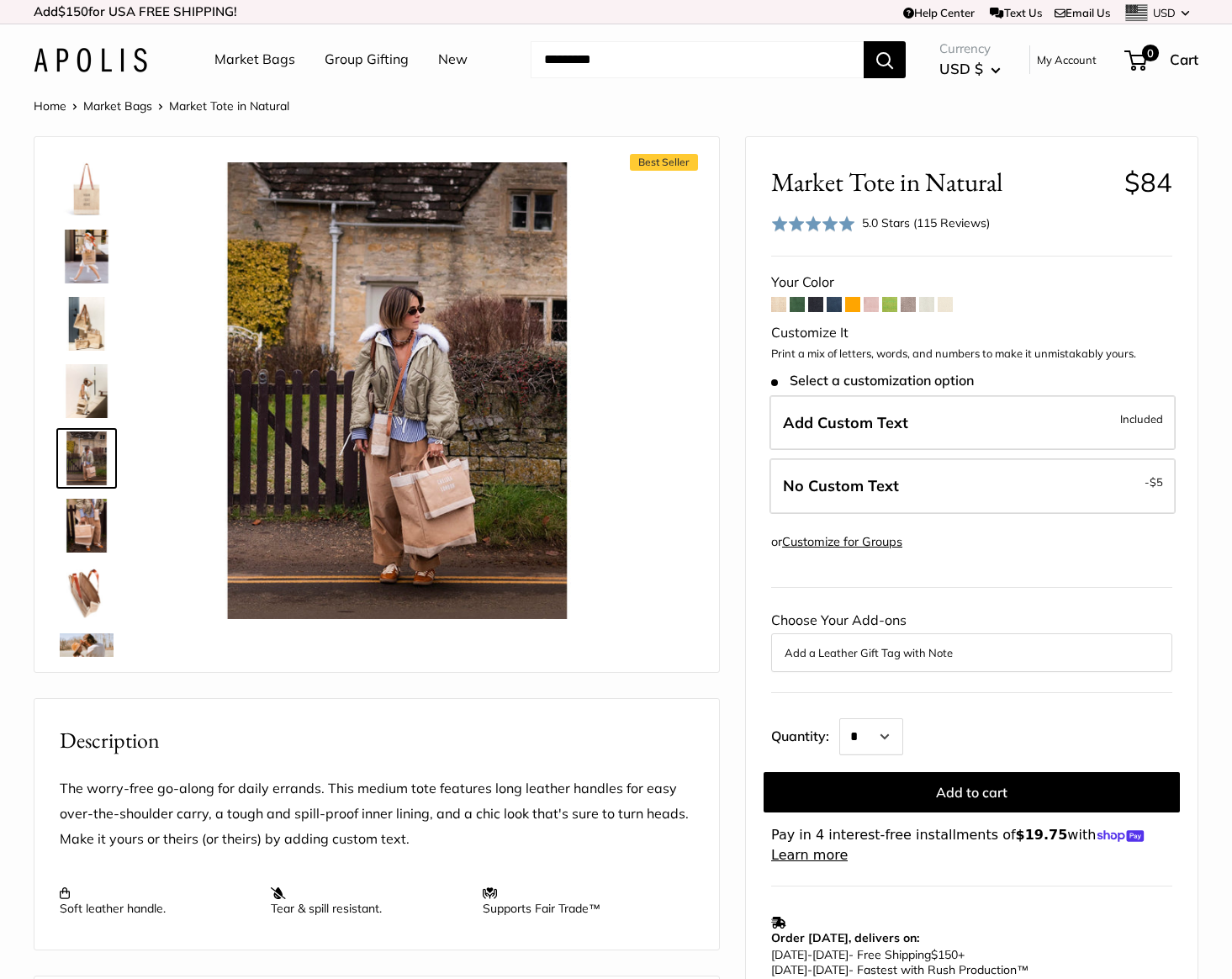
click at [81, 325] on img at bounding box center [86, 324] width 54 height 54
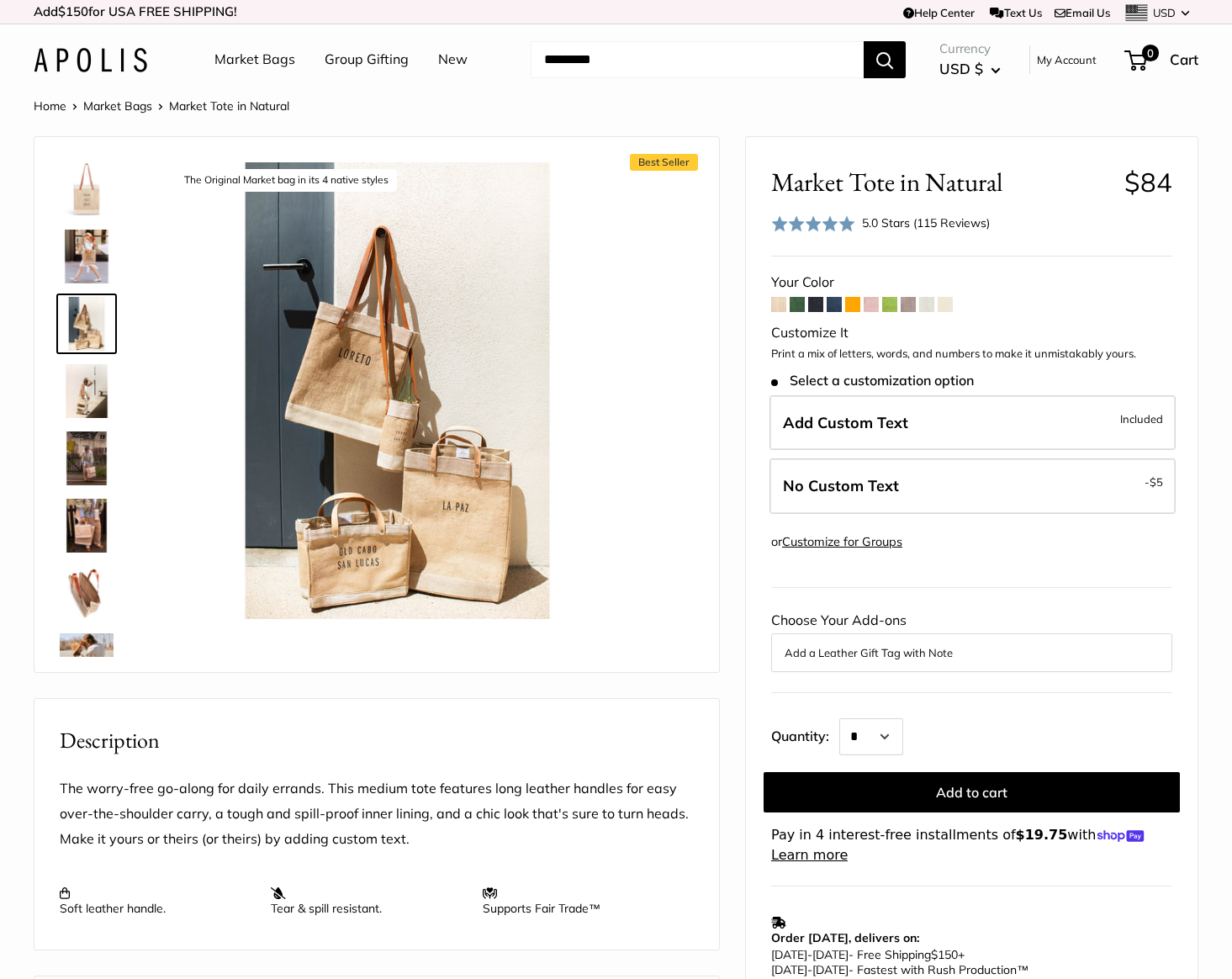
click at [83, 225] on div at bounding box center [93, 405] width 81 height 505
click at [80, 249] on img at bounding box center [86, 256] width 54 height 54
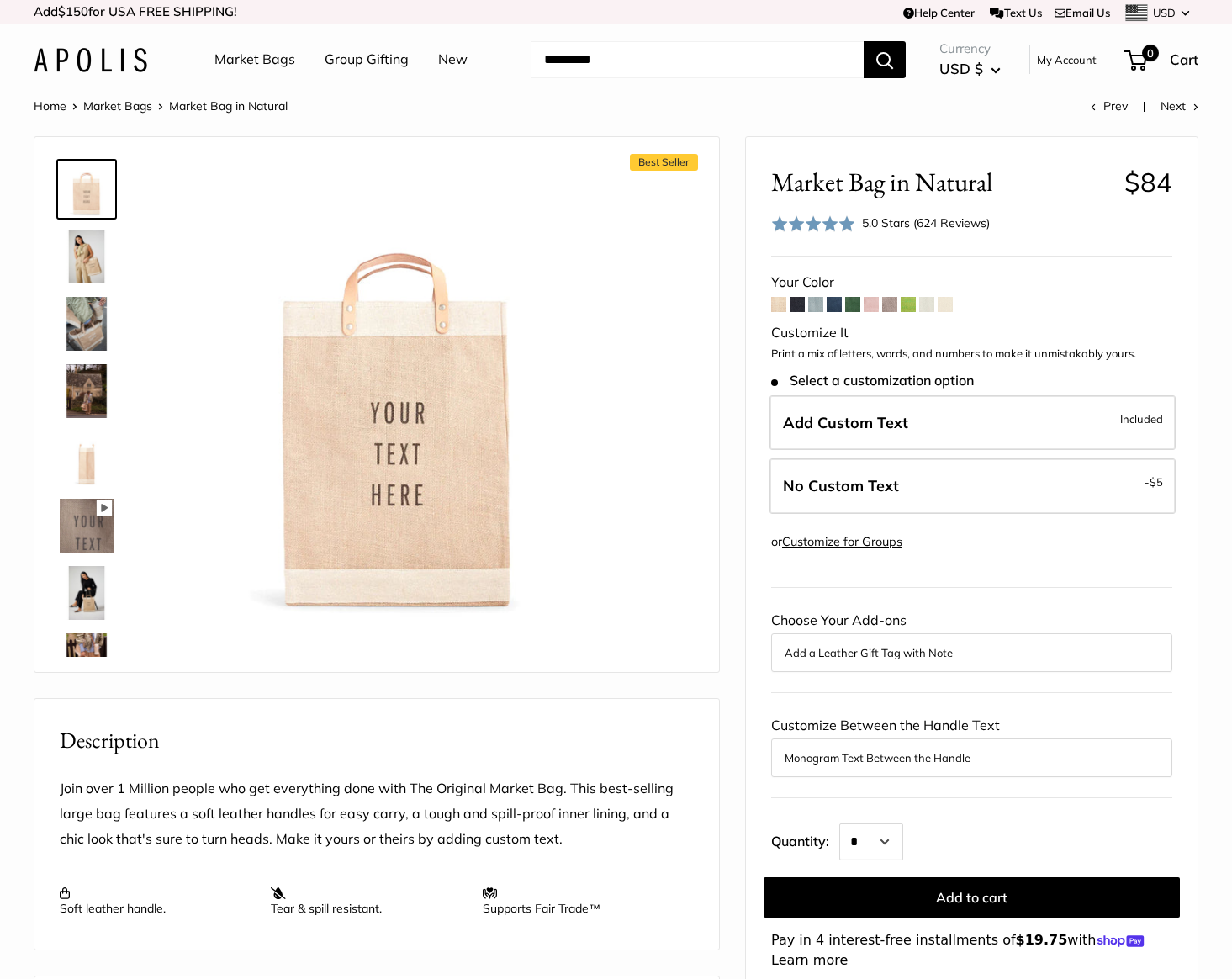
click at [78, 254] on img at bounding box center [86, 256] width 54 height 54
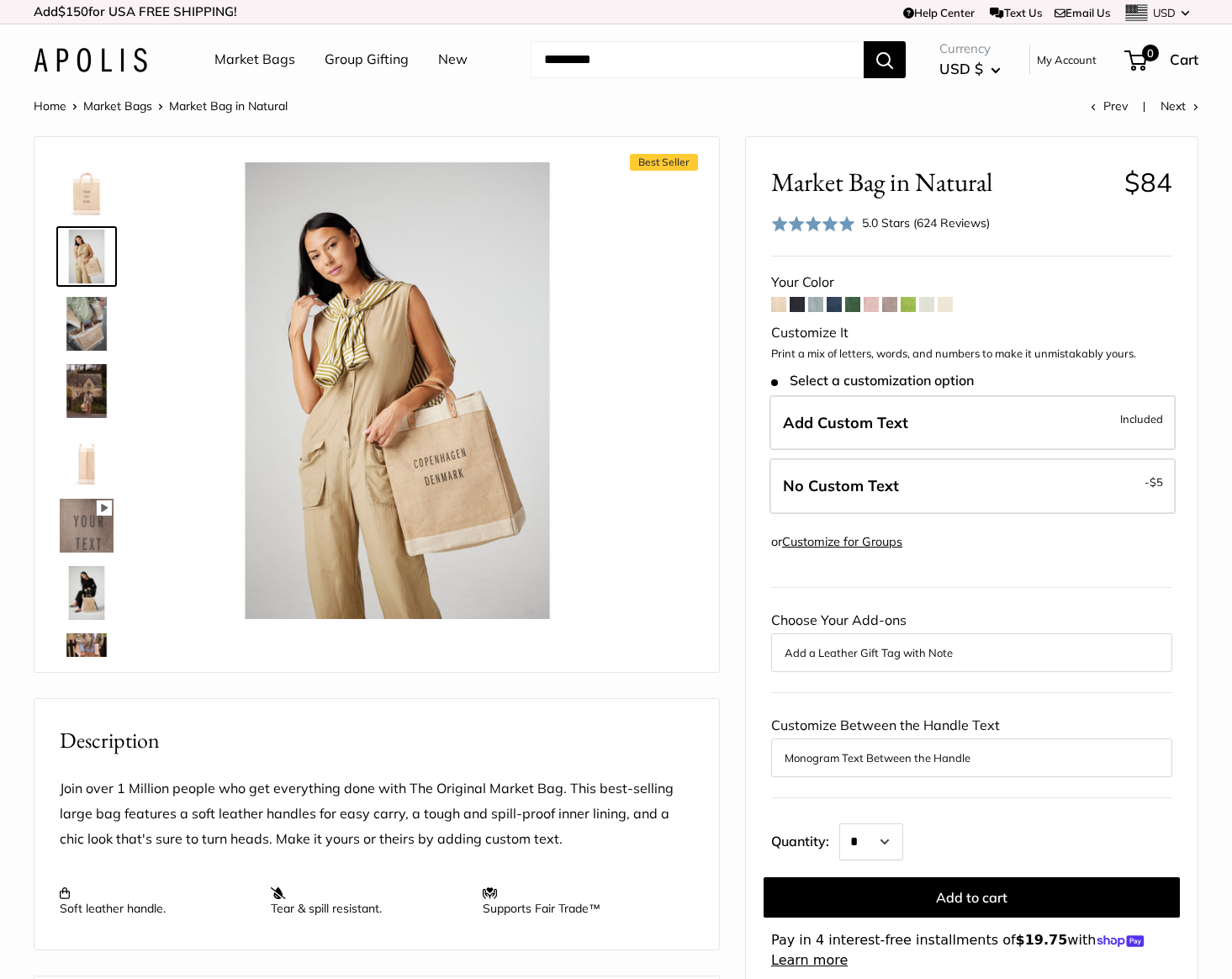
click at [82, 327] on img at bounding box center [86, 324] width 54 height 54
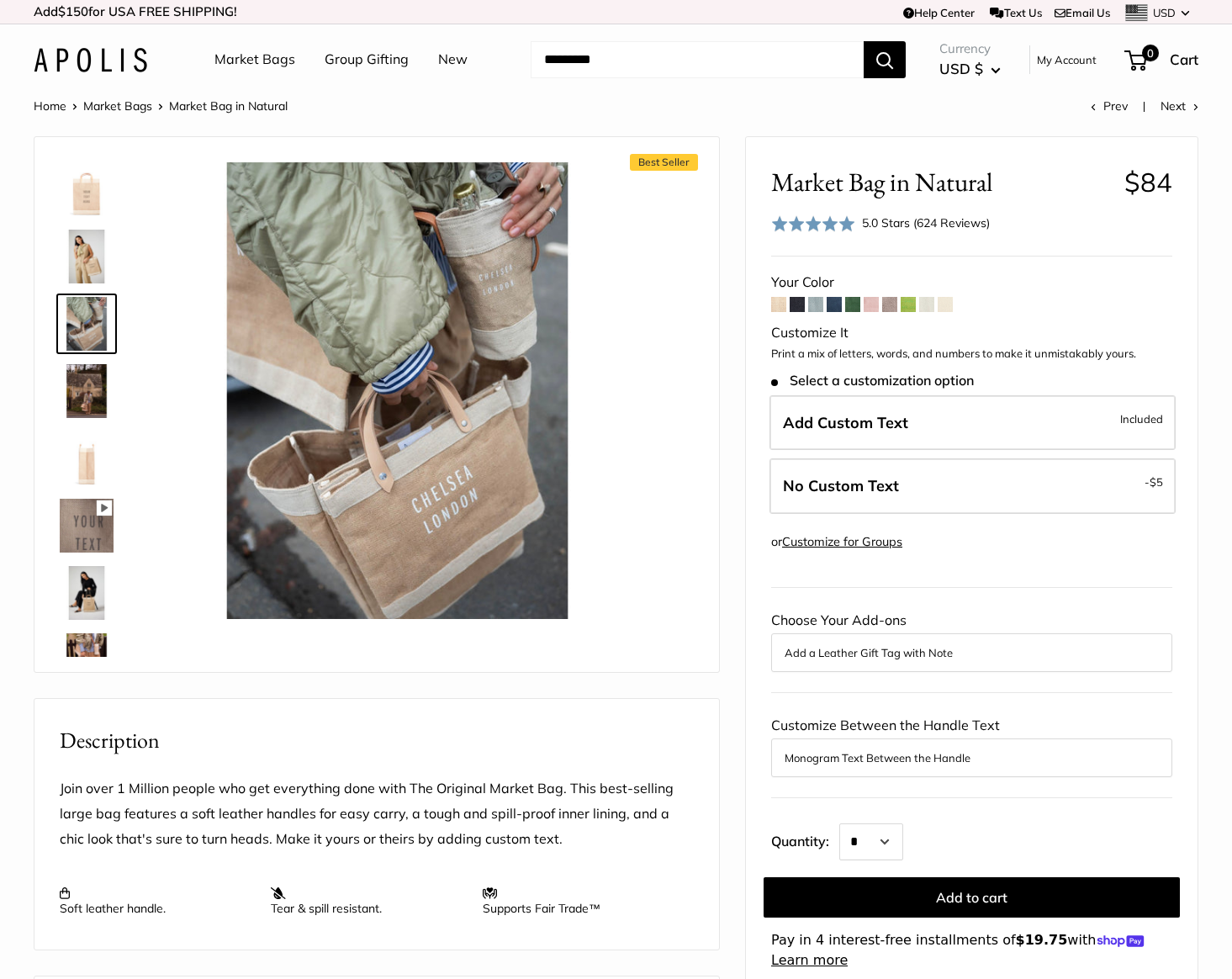
click at [78, 385] on img at bounding box center [86, 391] width 54 height 54
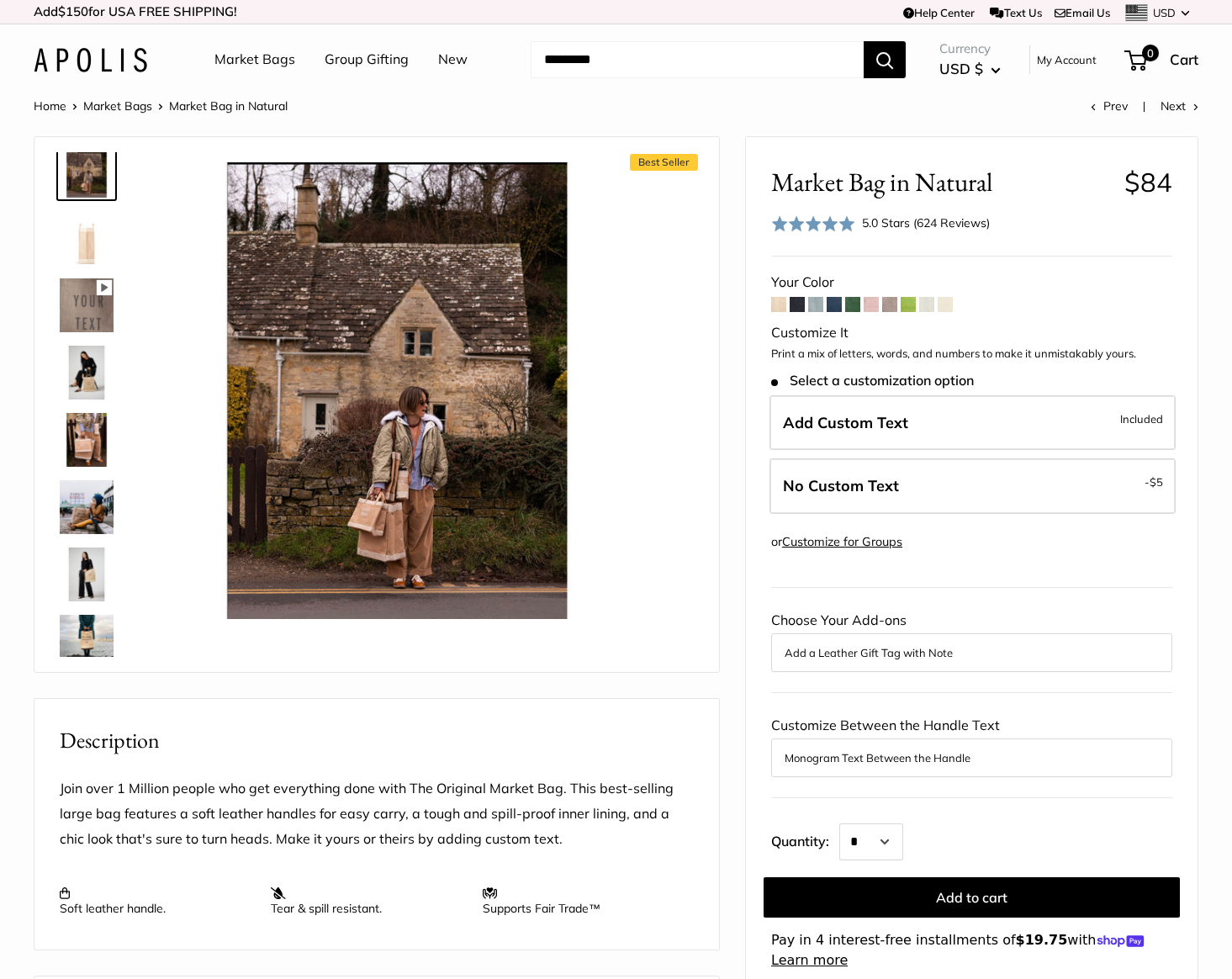
click at [84, 381] on img at bounding box center [86, 372] width 54 height 54
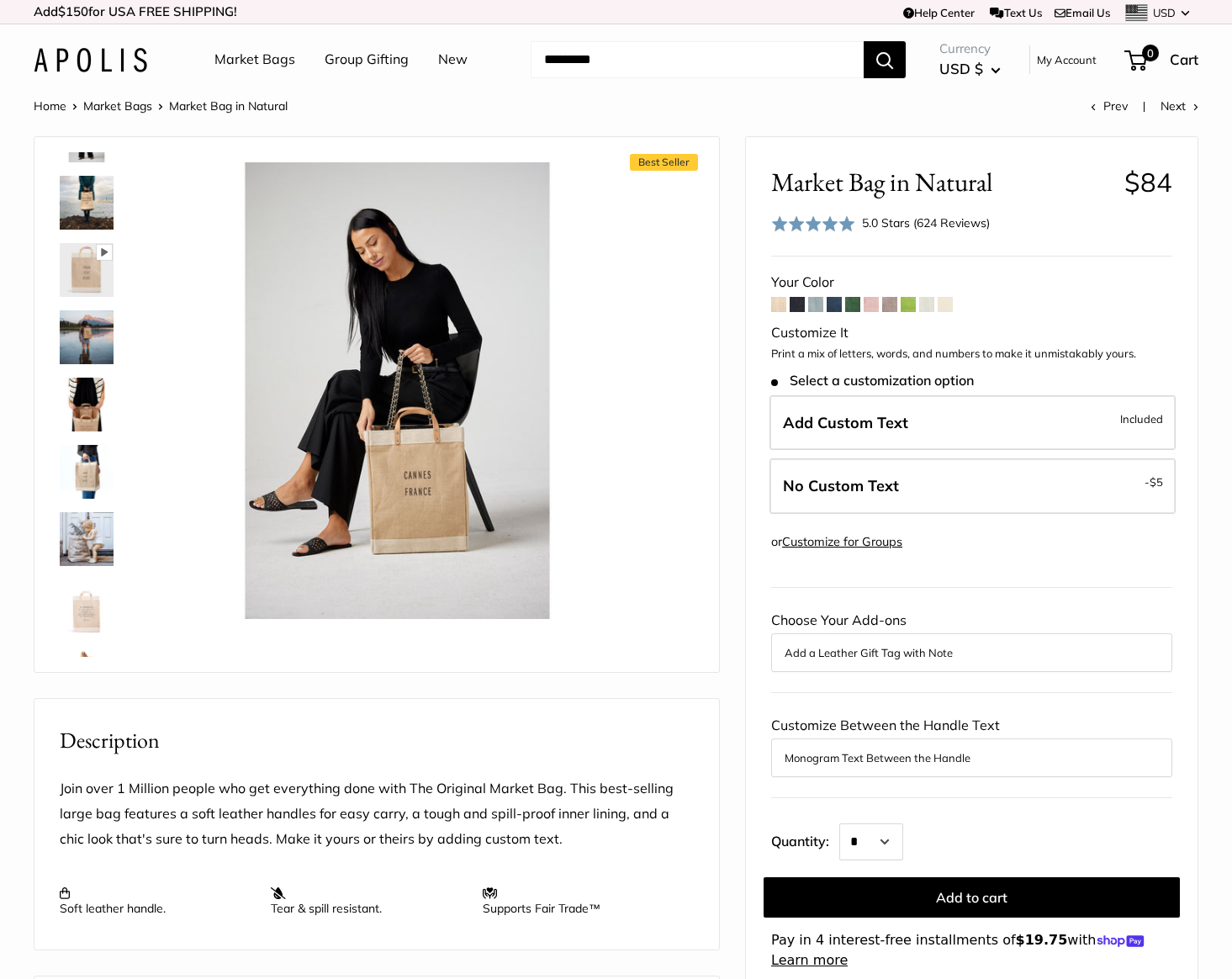
scroll to position [661, 0]
click at [99, 422] on img at bounding box center [86, 403] width 54 height 54
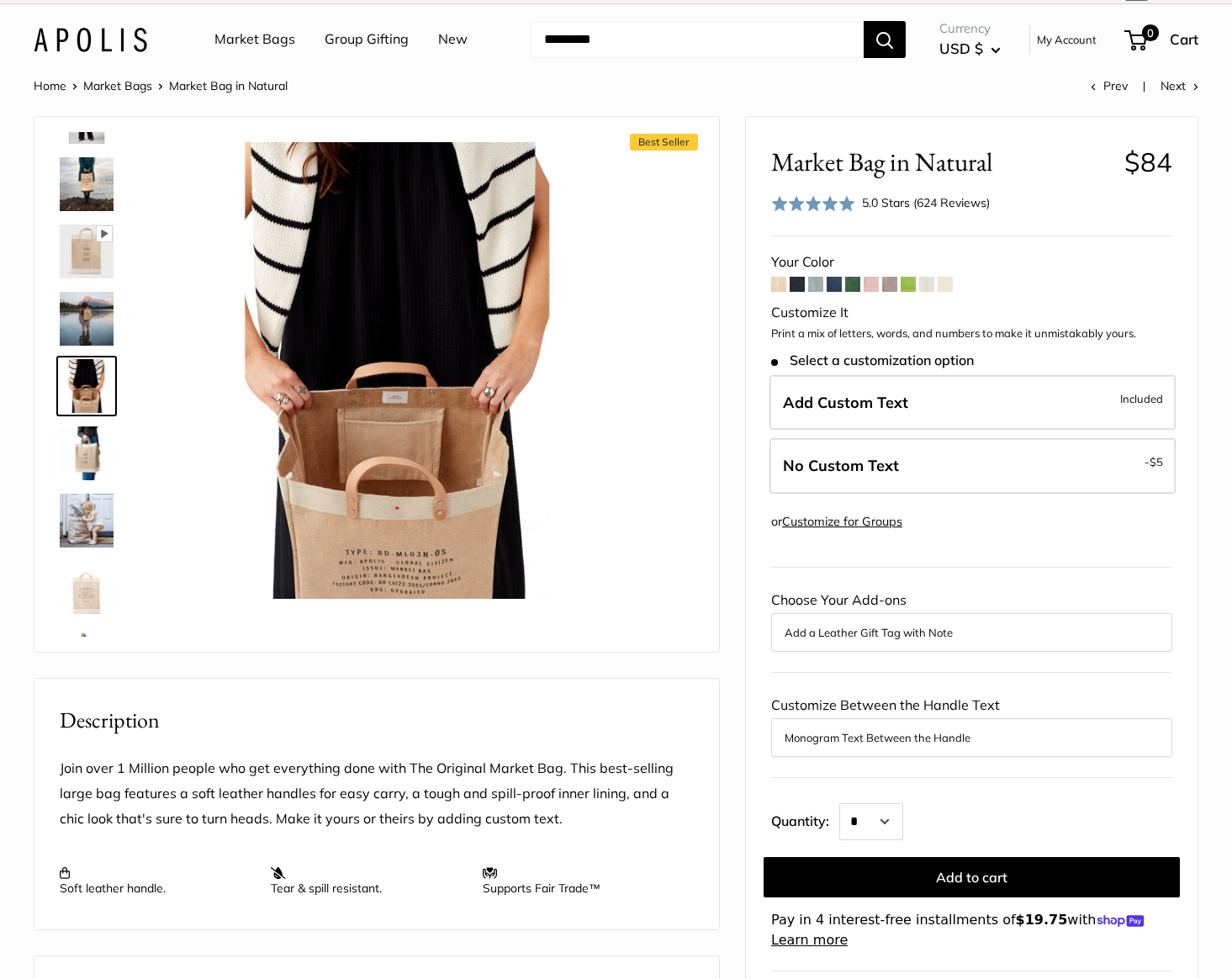
scroll to position [0, 0]
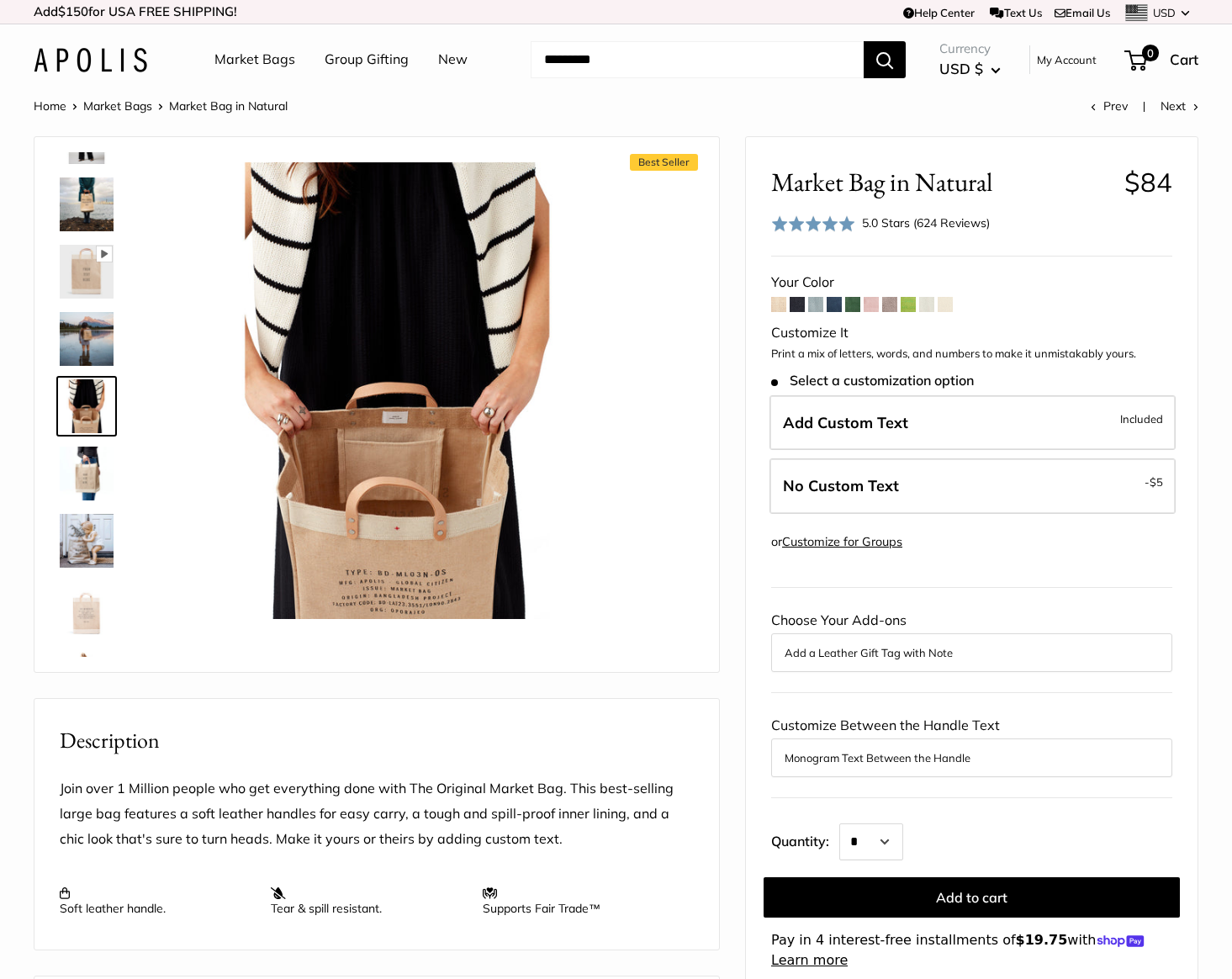
click at [79, 477] on img at bounding box center [86, 474] width 54 height 54
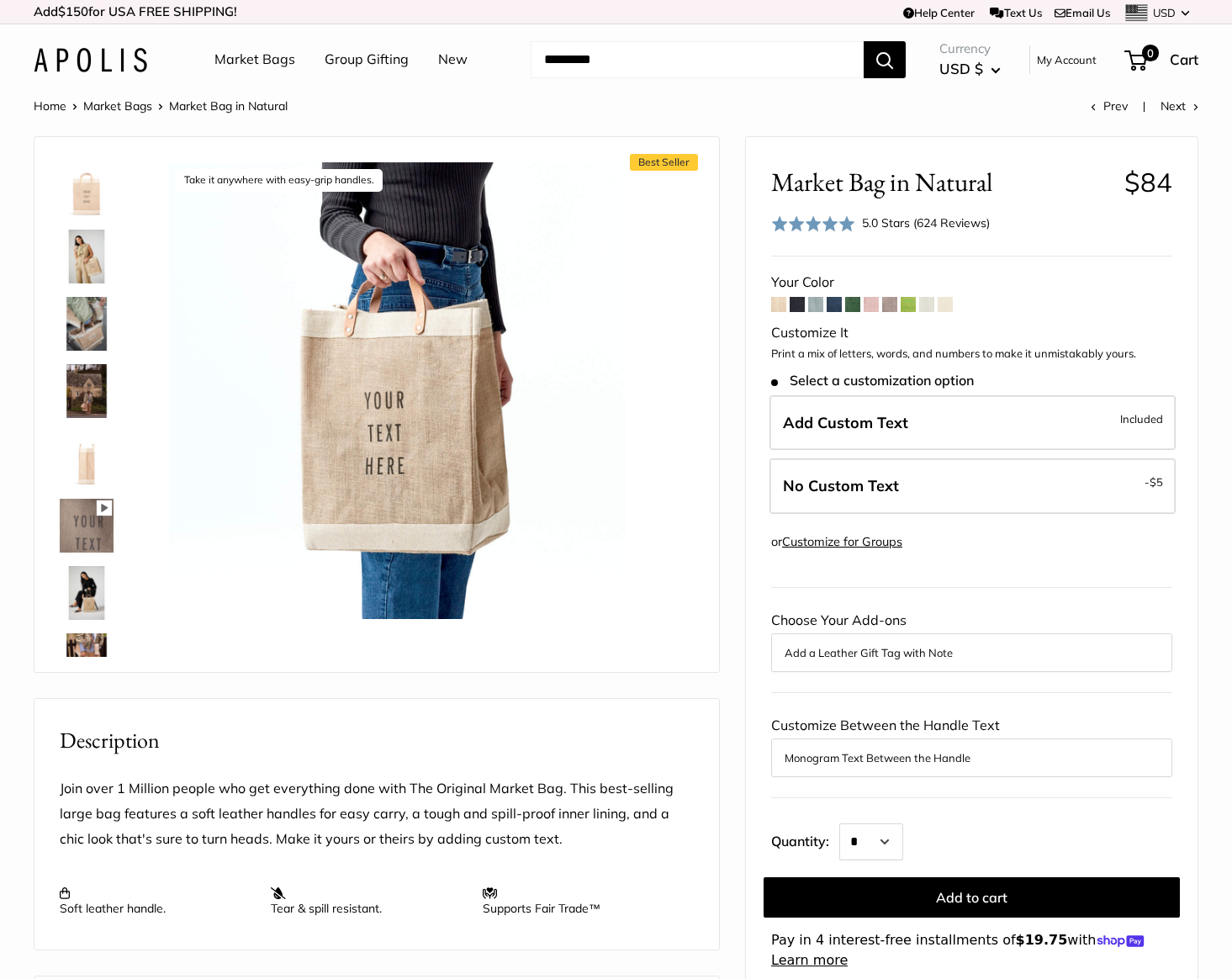
click at [84, 184] on img at bounding box center [86, 189] width 54 height 54
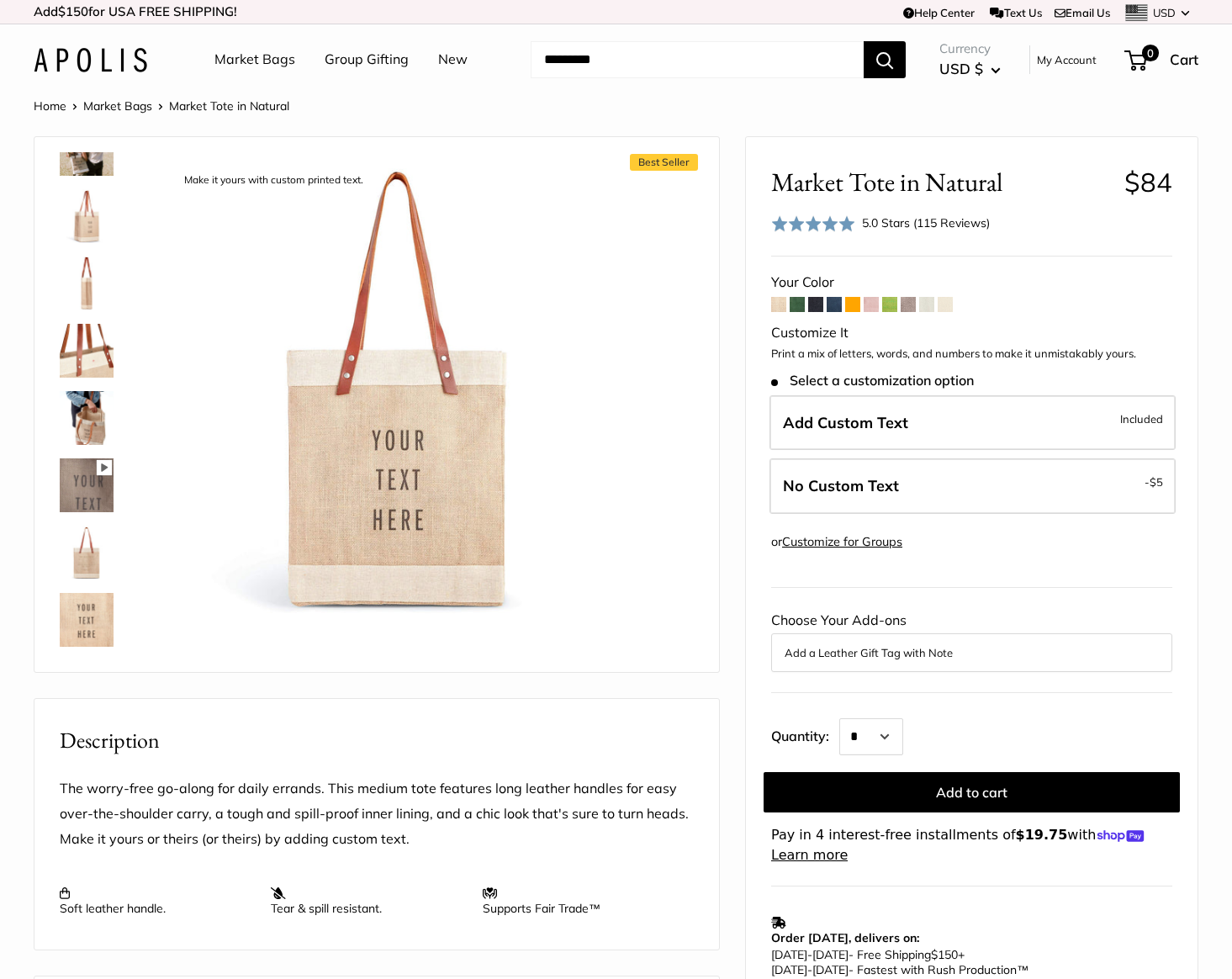
scroll to position [514, 0]
click at [92, 424] on img at bounding box center [86, 416] width 54 height 54
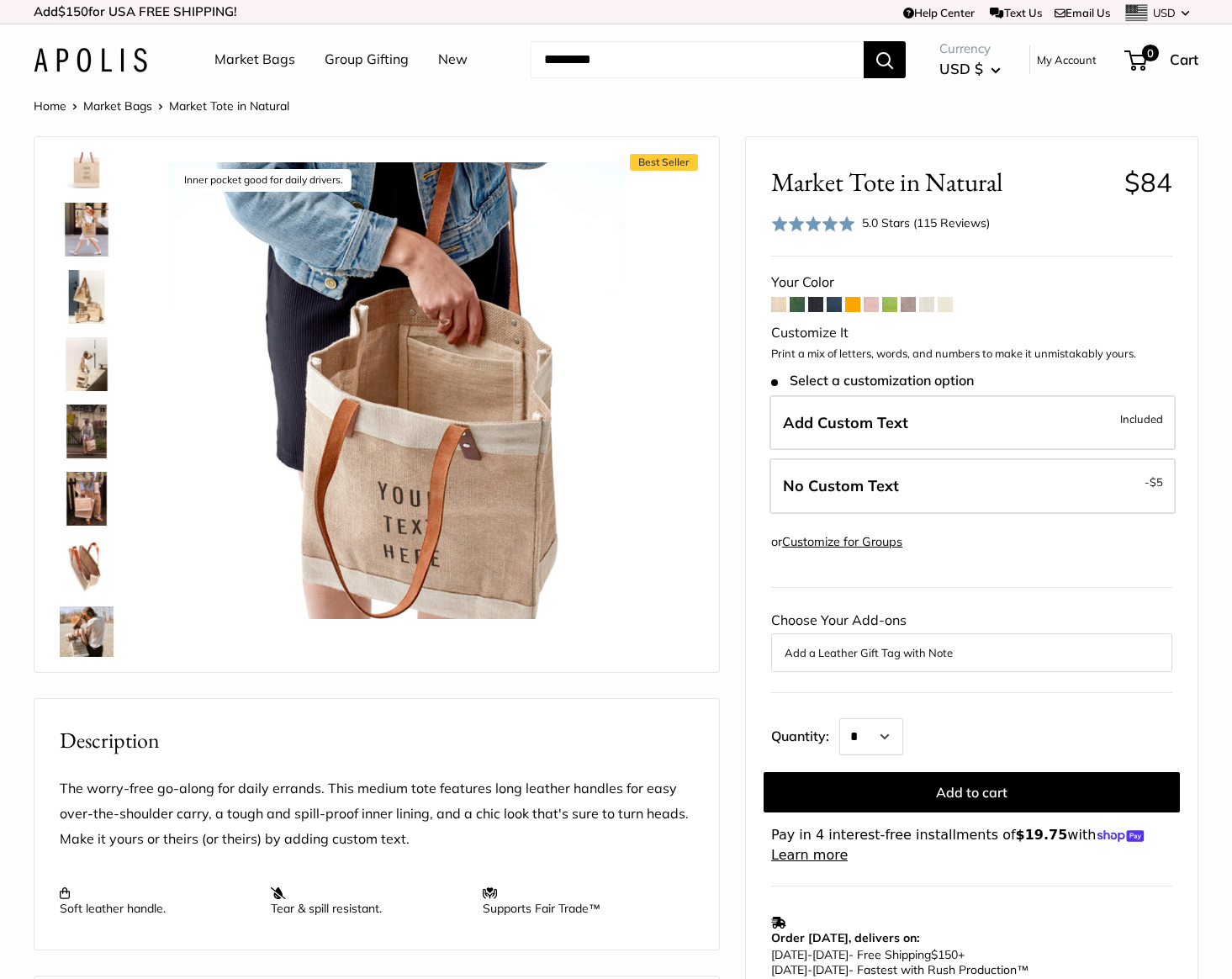
scroll to position [0, 0]
